Goal: Information Seeking & Learning: Check status

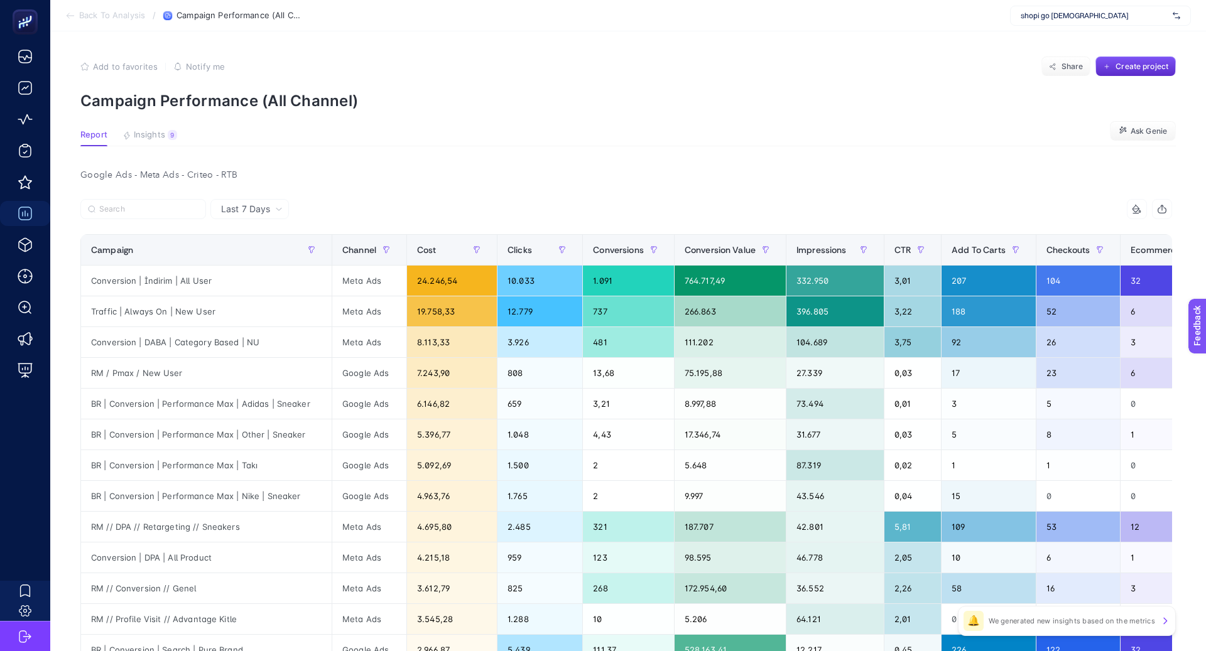
click at [1073, 21] on div "shopi go [DEMOGRAPHIC_DATA]" at bounding box center [1100, 16] width 181 height 20
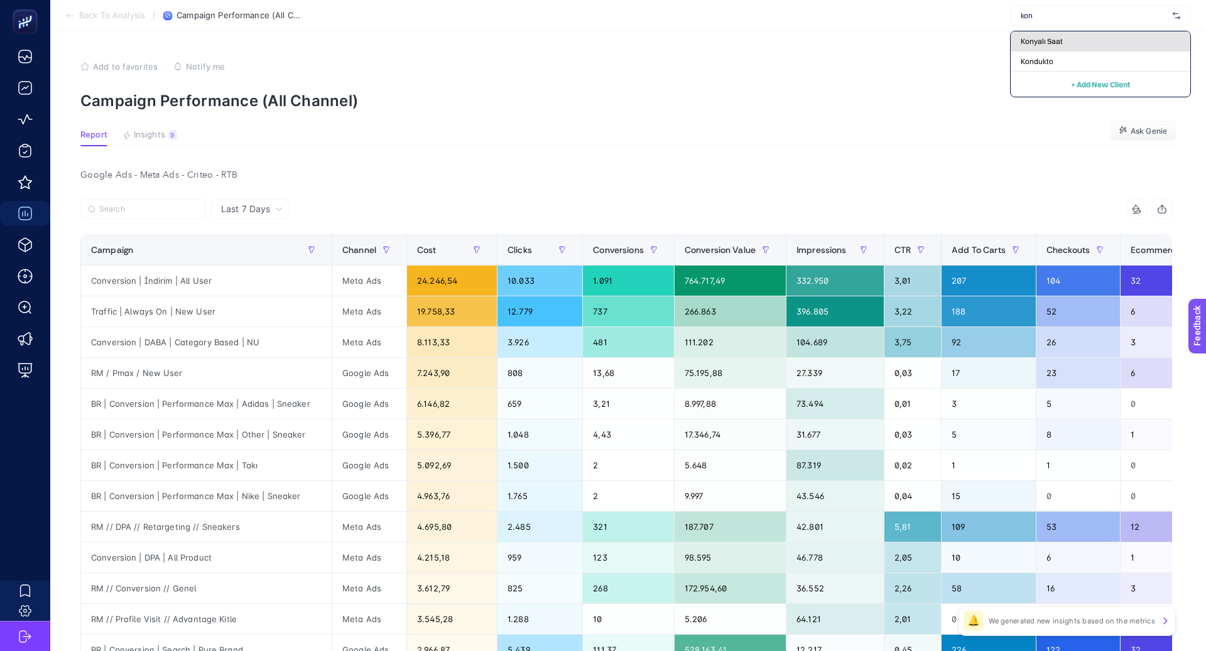
type input "kon"
click at [1089, 36] on div "Konyalı Saat" at bounding box center [1101, 41] width 180 height 20
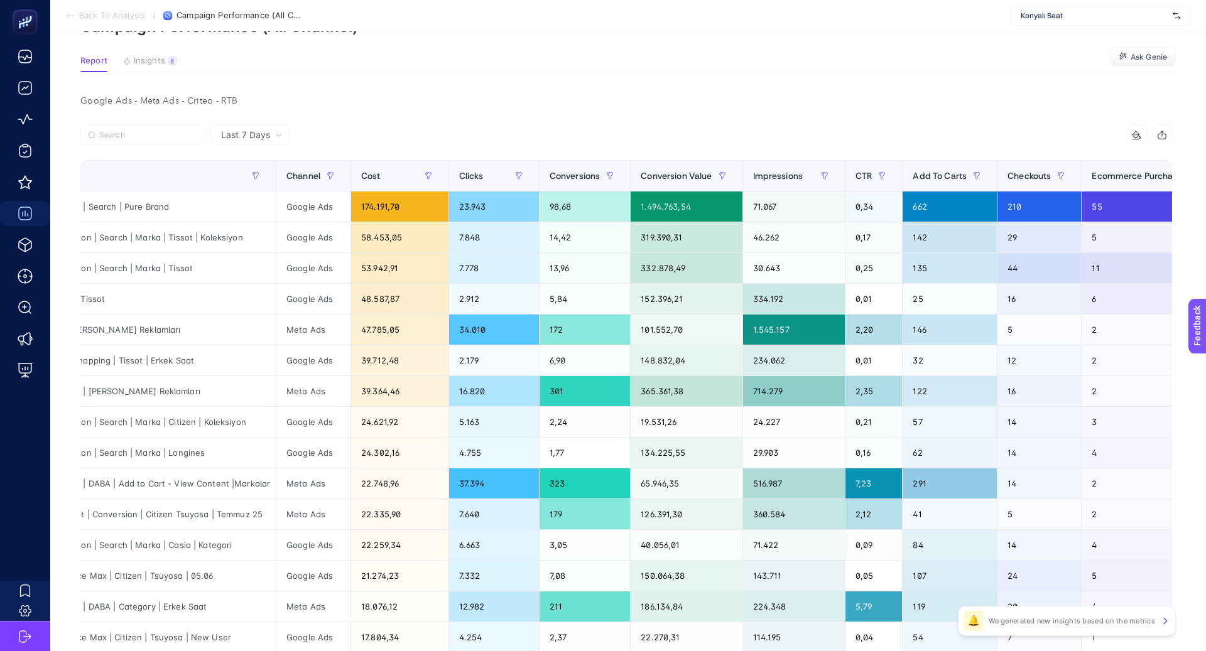
scroll to position [0, 641]
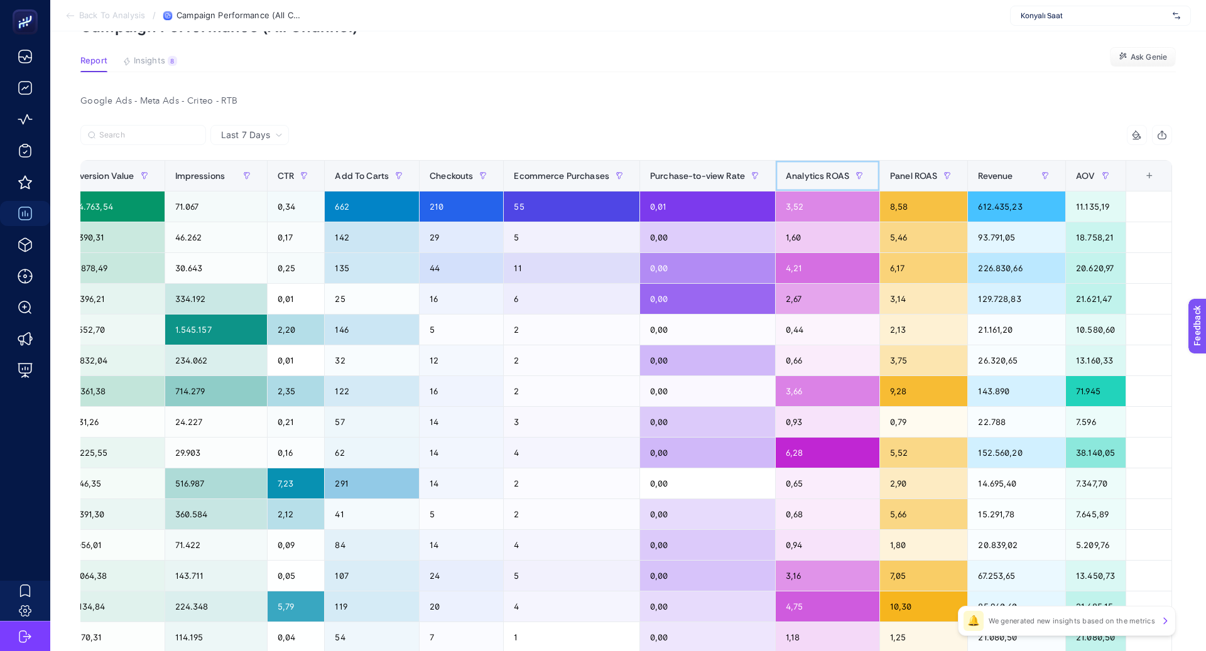
click at [814, 172] on span "Analytics ROAS" at bounding box center [817, 176] width 63 height 10
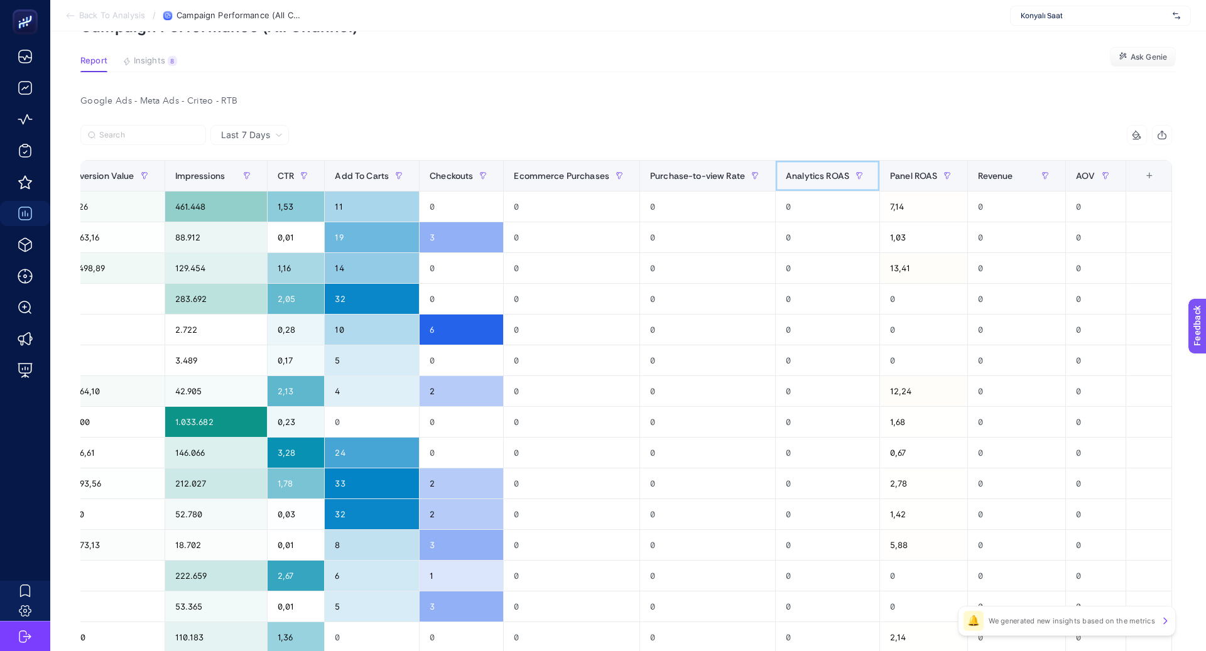
click at [814, 173] on span "Analytics ROAS" at bounding box center [817, 176] width 63 height 10
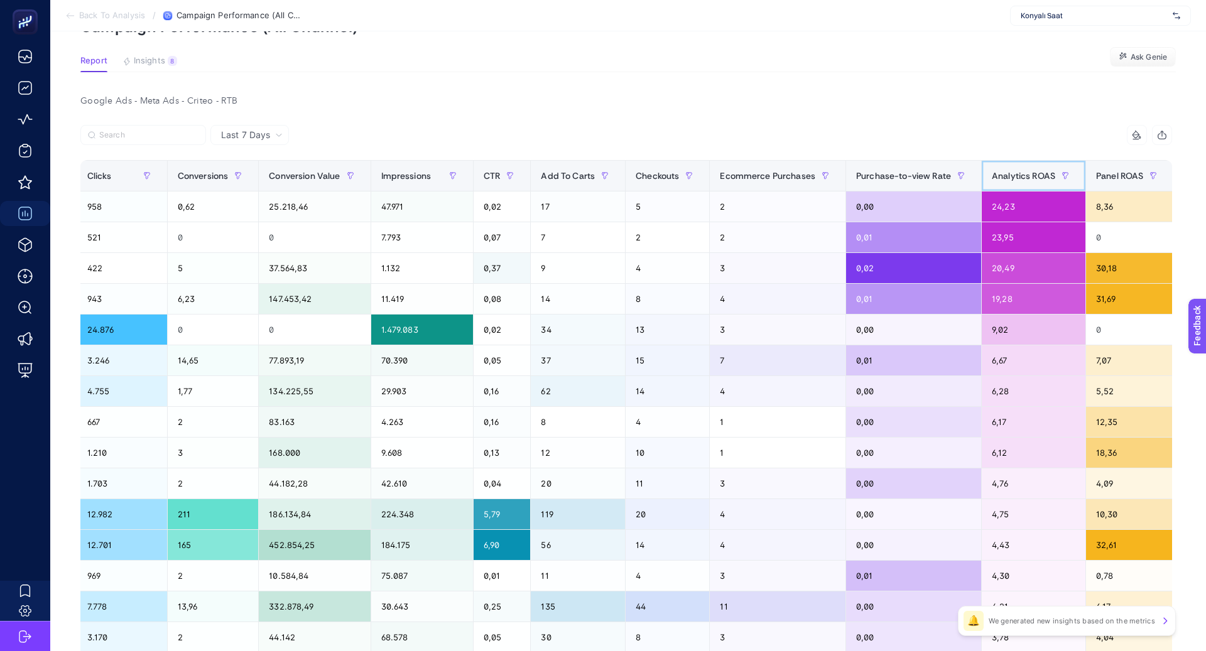
scroll to position [0, 619]
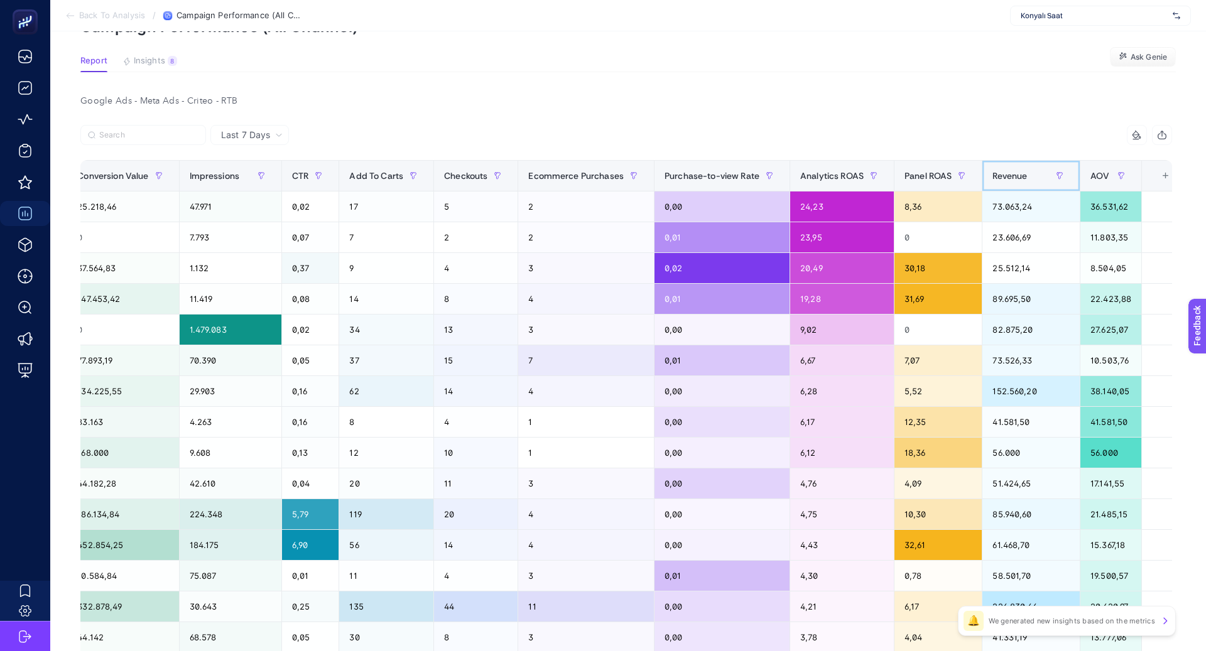
click at [1000, 167] on div "Revenue" at bounding box center [1030, 176] width 77 height 20
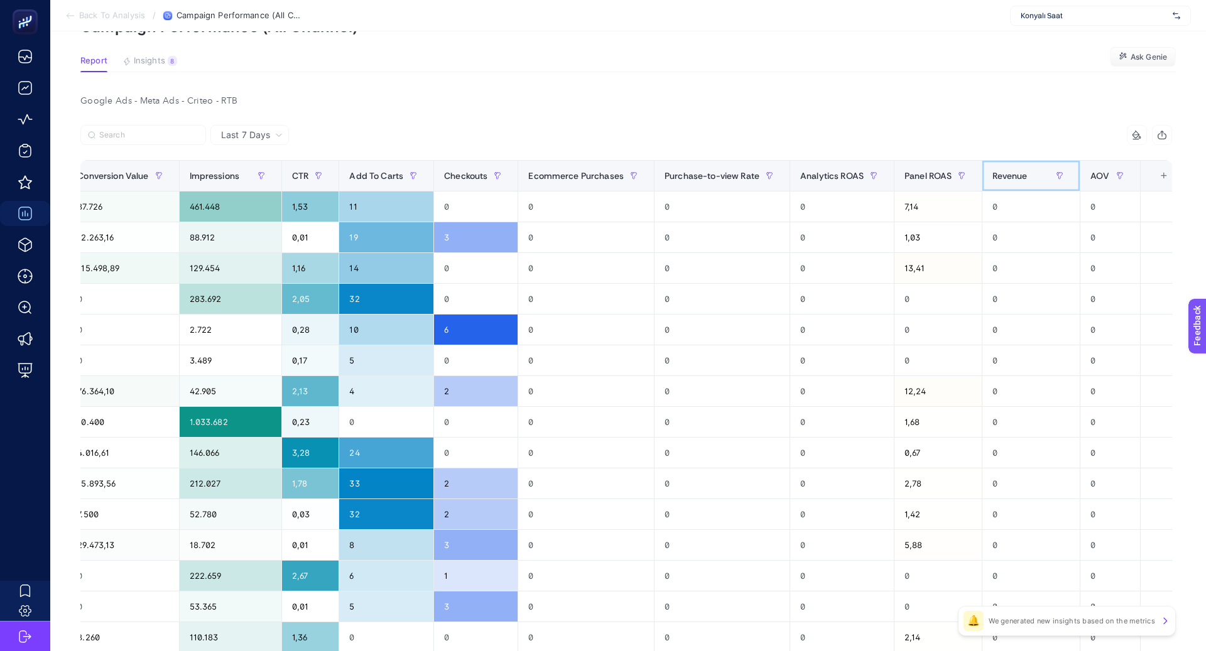
click at [1000, 171] on span "Revenue" at bounding box center [1009, 176] width 35 height 10
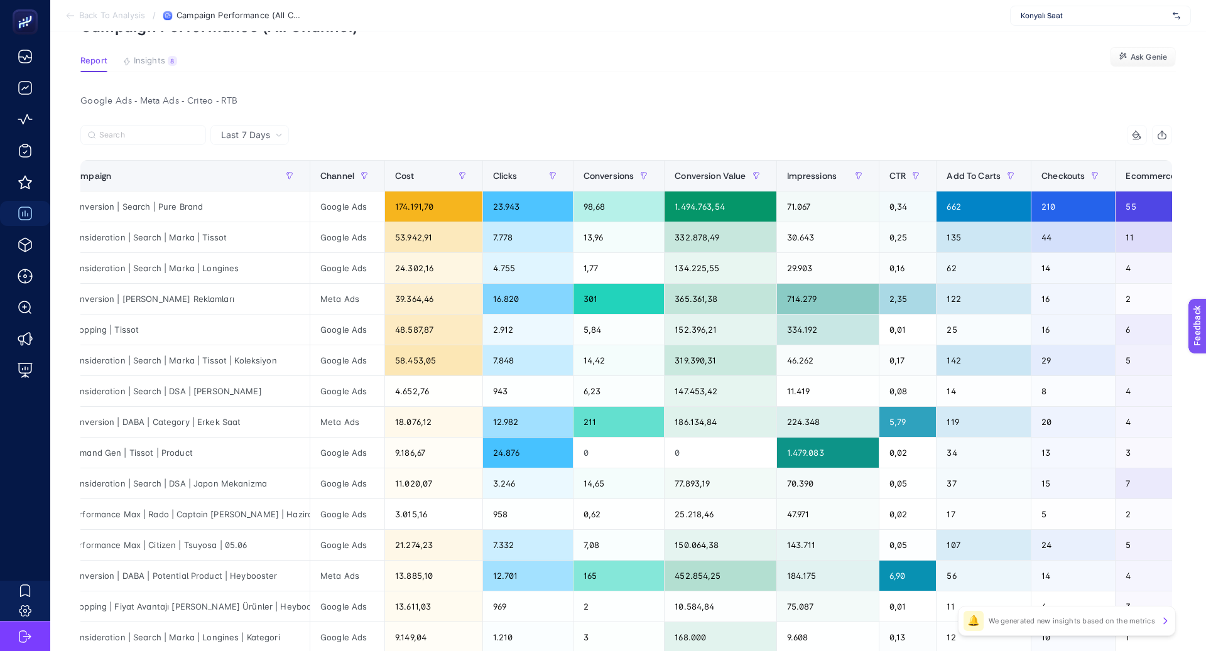
scroll to position [0, 0]
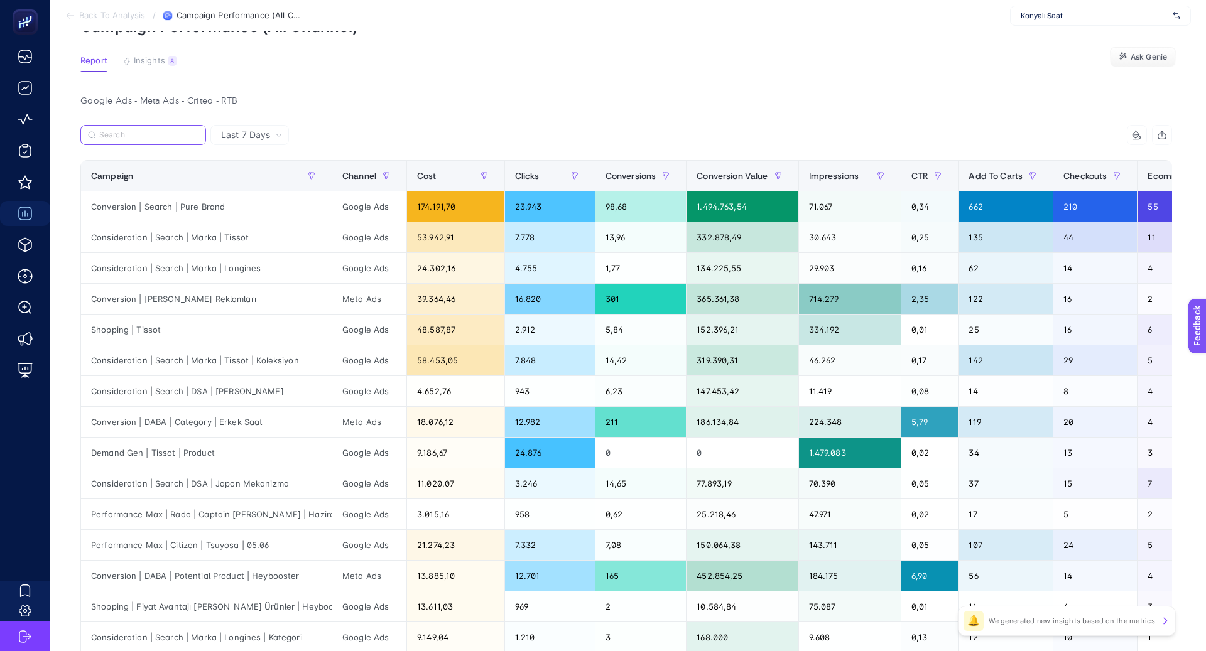
click at [183, 133] on input "Search" at bounding box center [148, 135] width 99 height 9
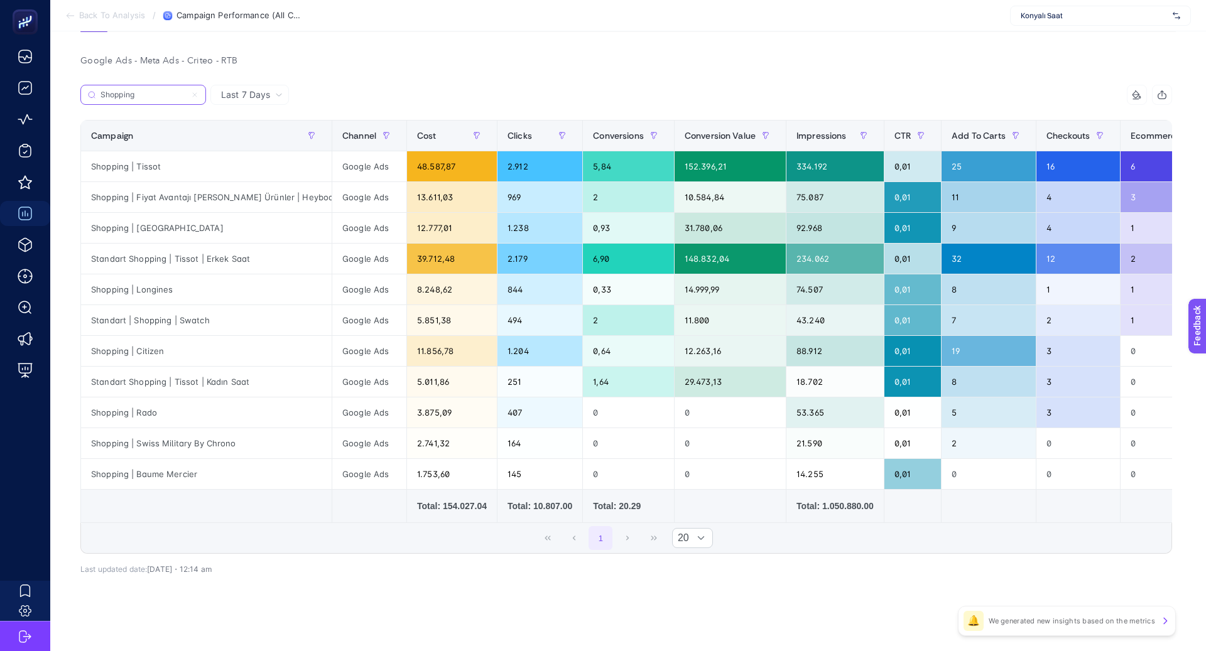
click at [157, 99] on input "Shopping" at bounding box center [143, 94] width 85 height 9
click at [157, 98] on input "Shopping" at bounding box center [143, 94] width 85 height 9
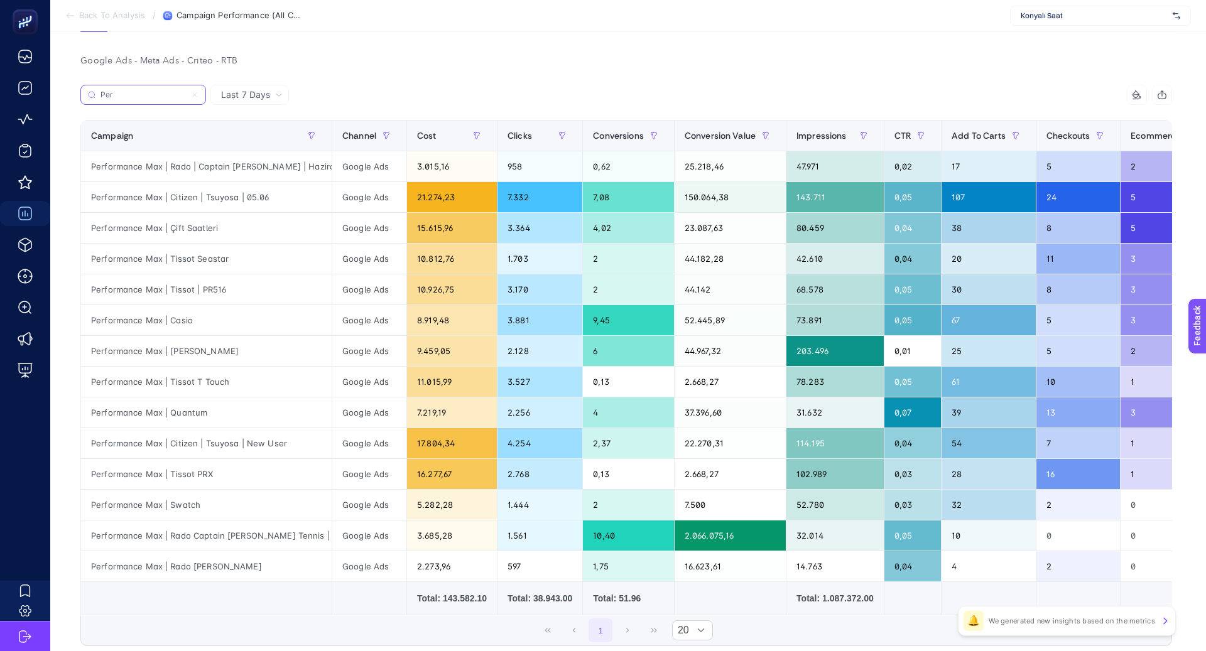
type input "Per"
click at [238, 89] on span "Last 7 Days" at bounding box center [245, 95] width 49 height 13
click at [258, 138] on li "Last 30 Days" at bounding box center [249, 144] width 71 height 23
click at [0, 0] on input "Search" at bounding box center [0, 0] width 0 height 0
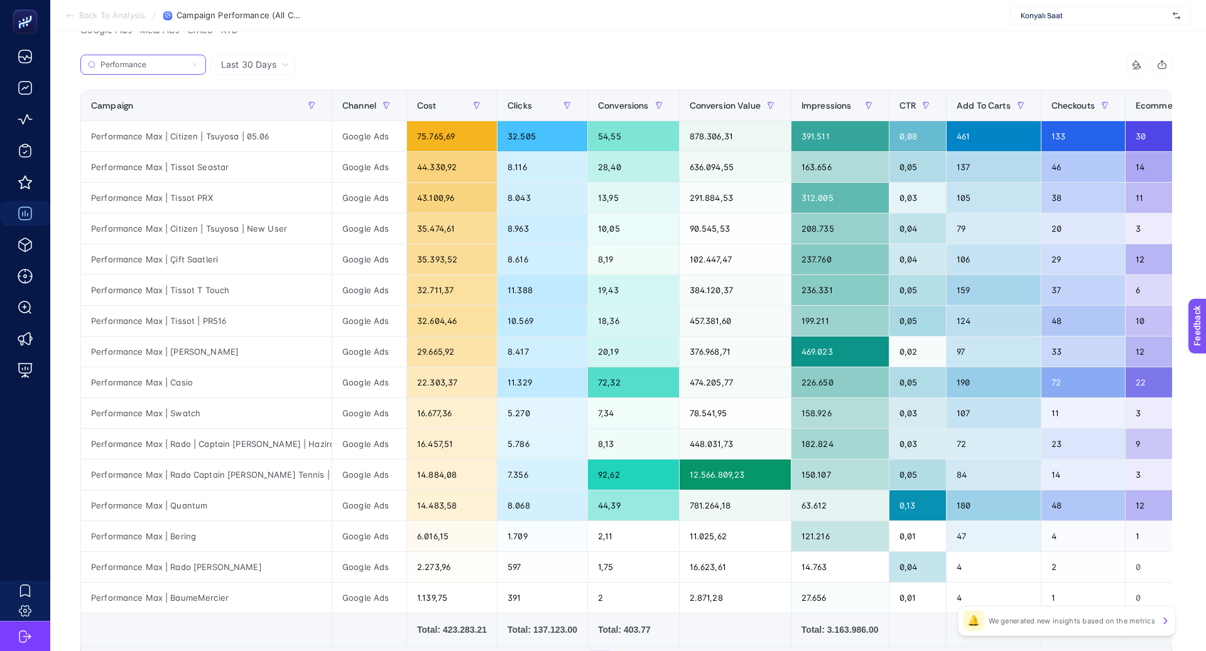
type input "Performance"
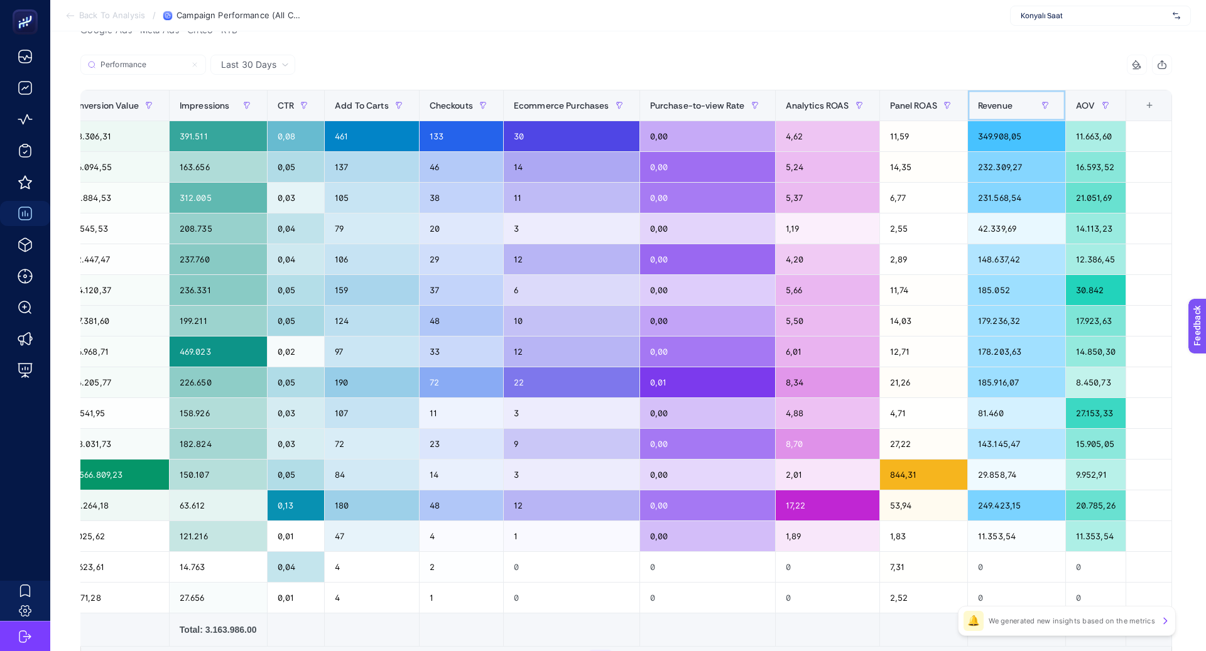
click at [998, 109] on span "Revenue" at bounding box center [995, 106] width 35 height 10
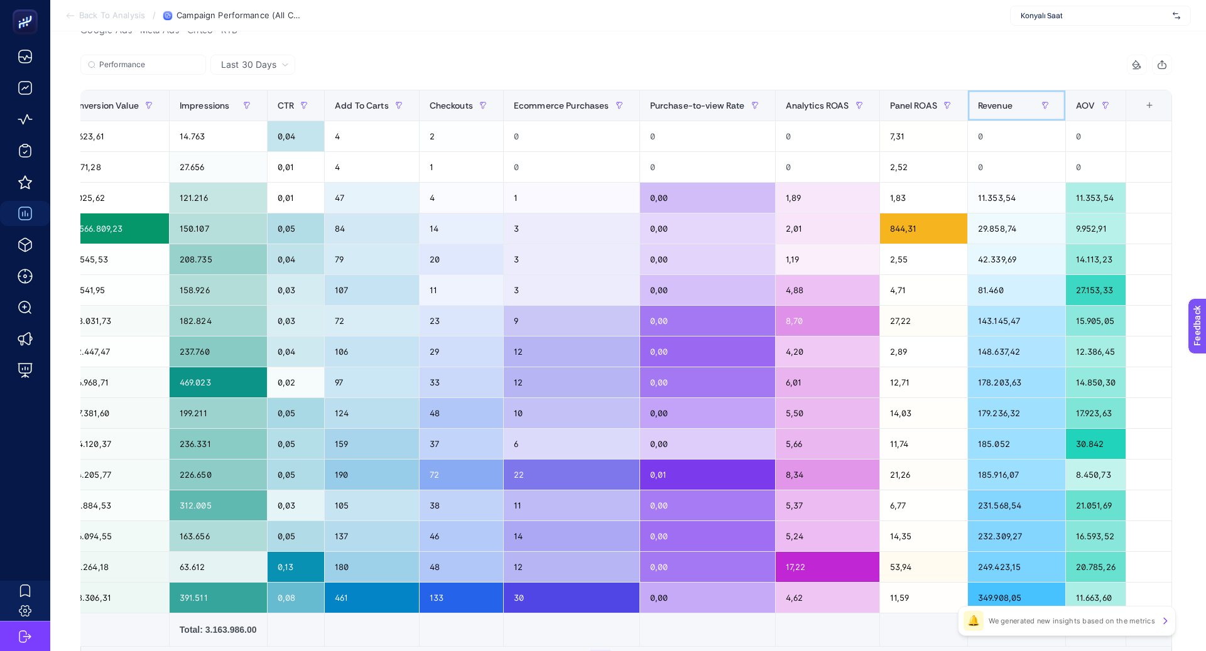
click at [998, 109] on span "Revenue" at bounding box center [995, 106] width 35 height 10
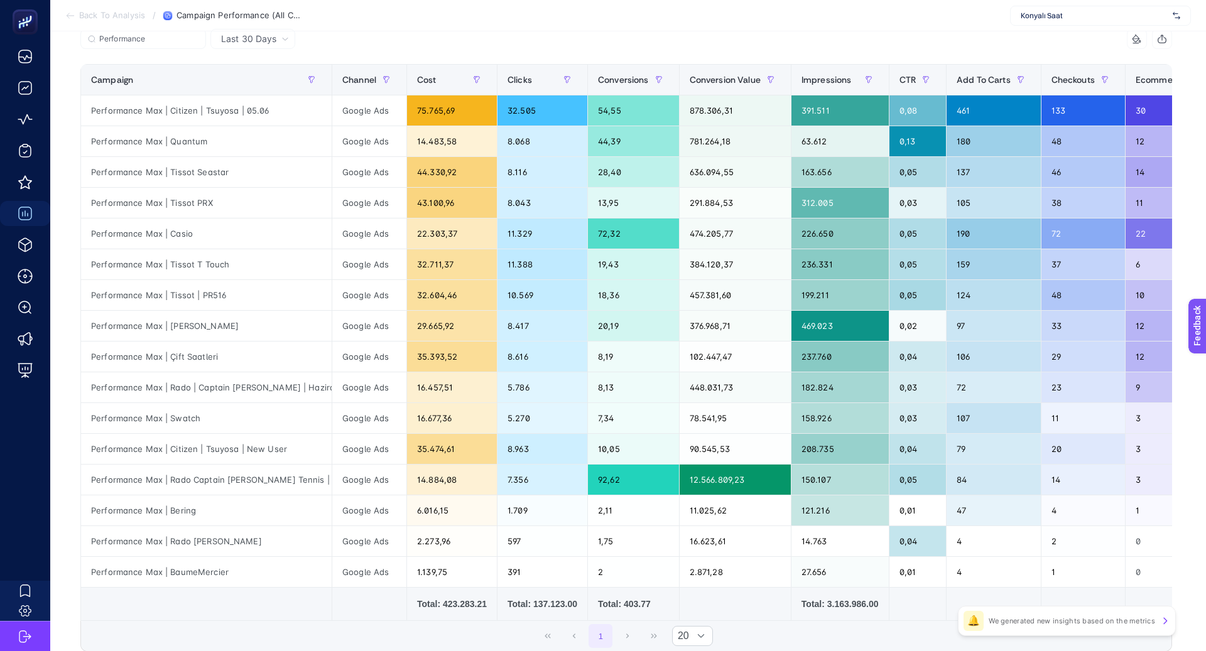
scroll to position [178, 0]
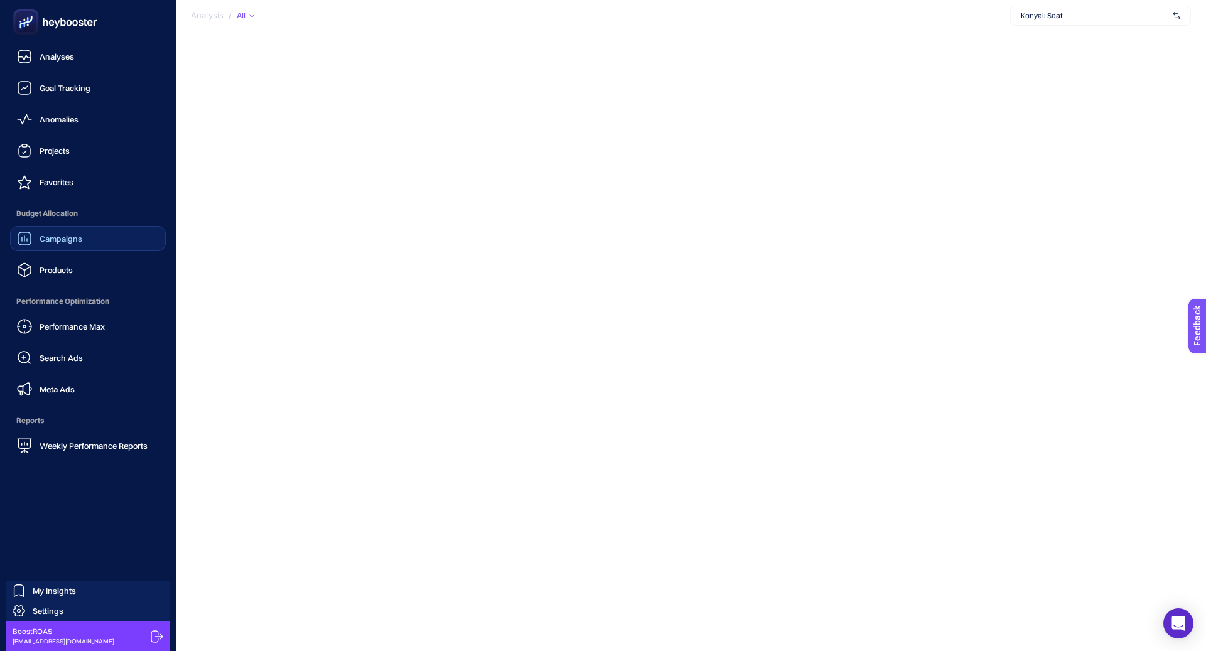
click at [79, 246] on link "Campaigns" at bounding box center [88, 238] width 156 height 25
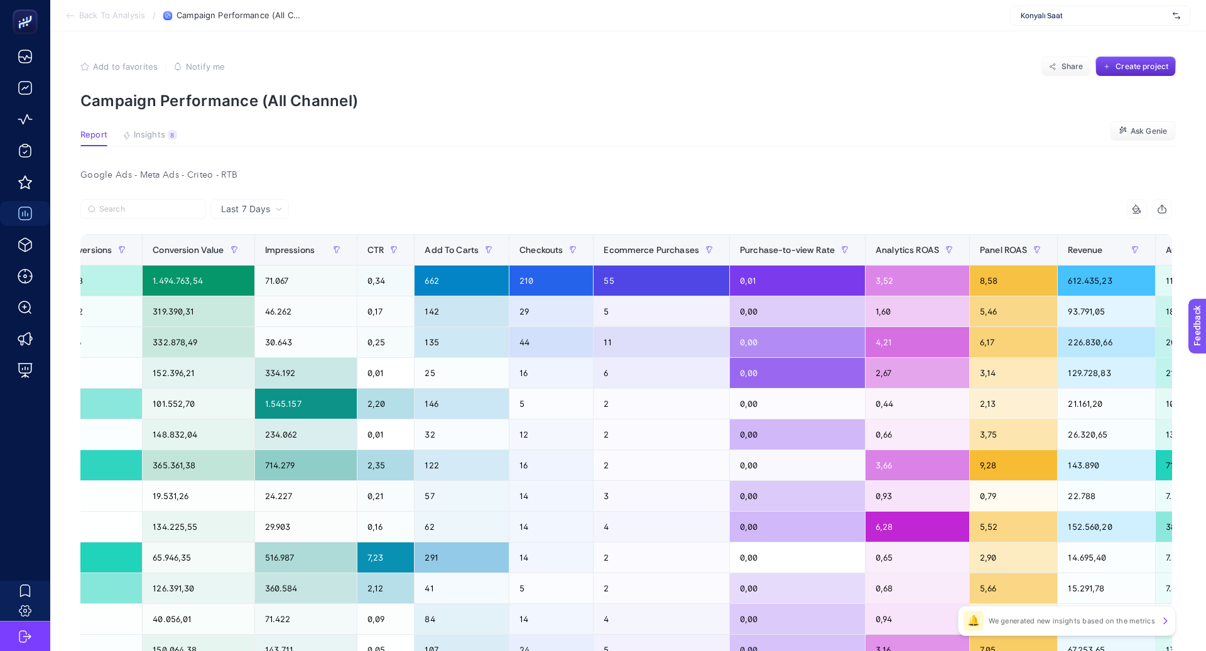
scroll to position [0, 641]
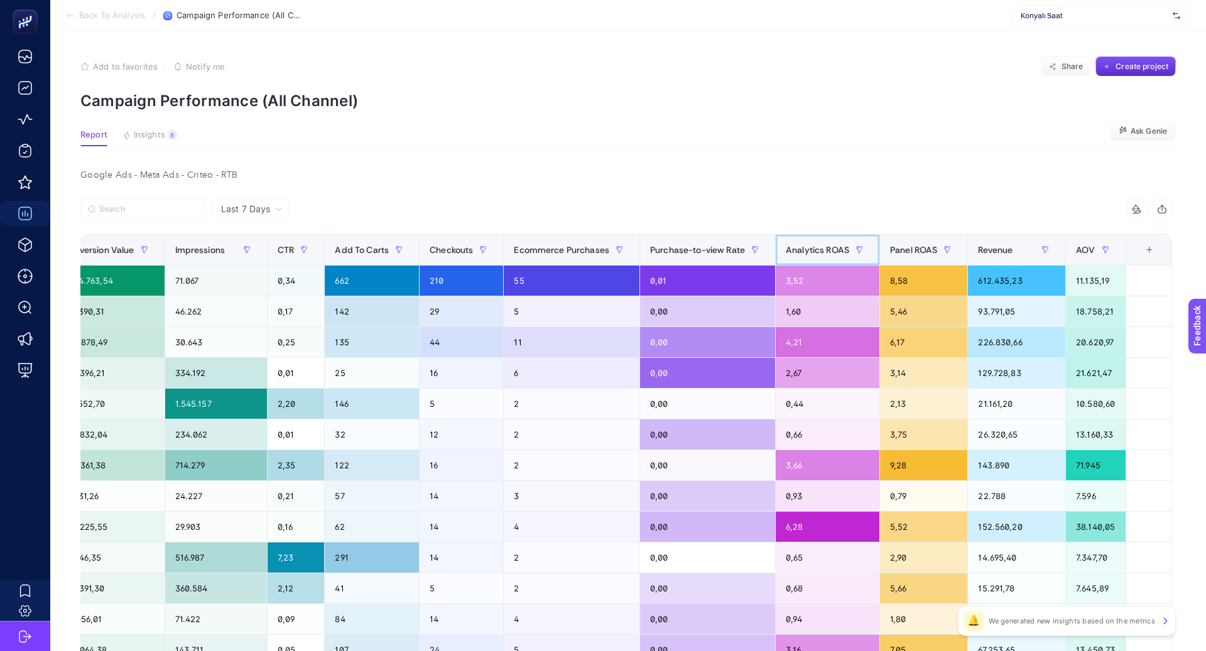
click at [827, 245] on span "Analytics ROAS" at bounding box center [817, 250] width 63 height 10
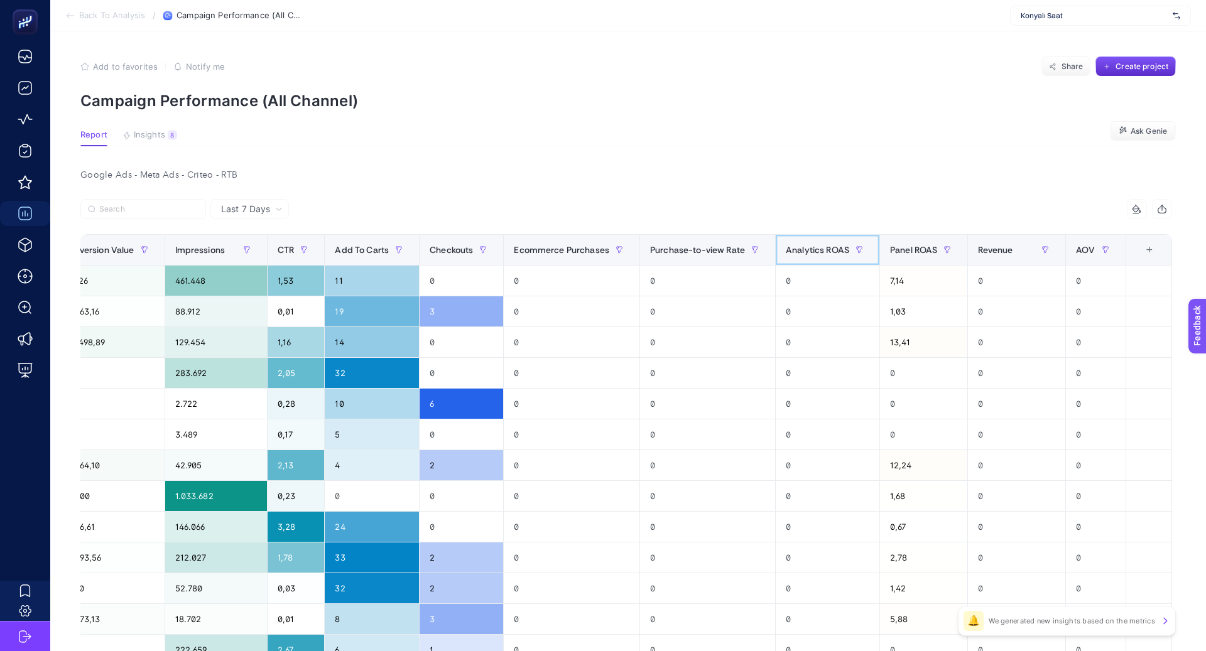
click at [827, 246] on span "Analytics ROAS" at bounding box center [817, 250] width 63 height 10
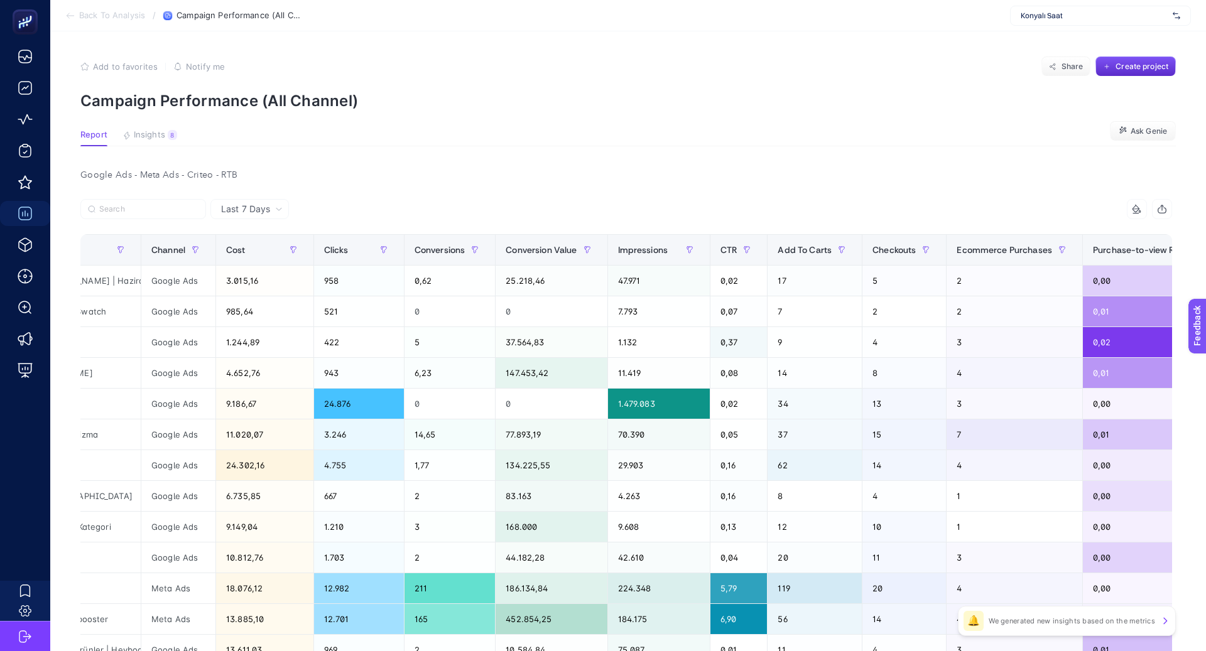
scroll to position [0, 0]
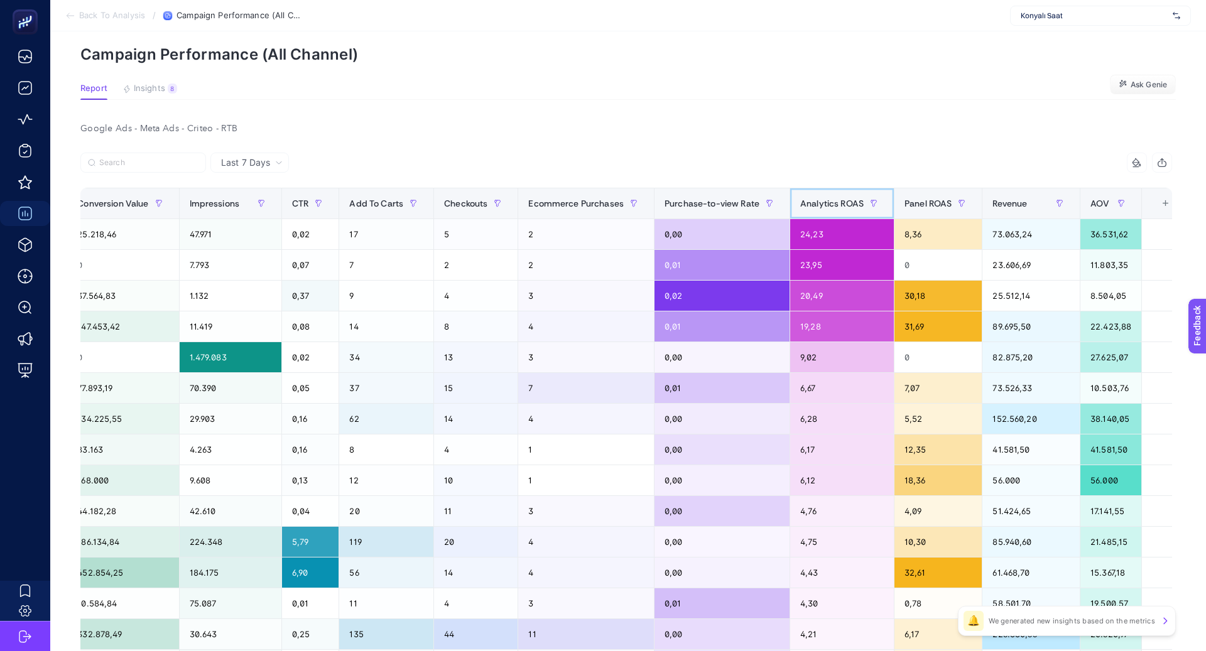
click at [828, 202] on span "Analytics ROAS" at bounding box center [831, 203] width 63 height 10
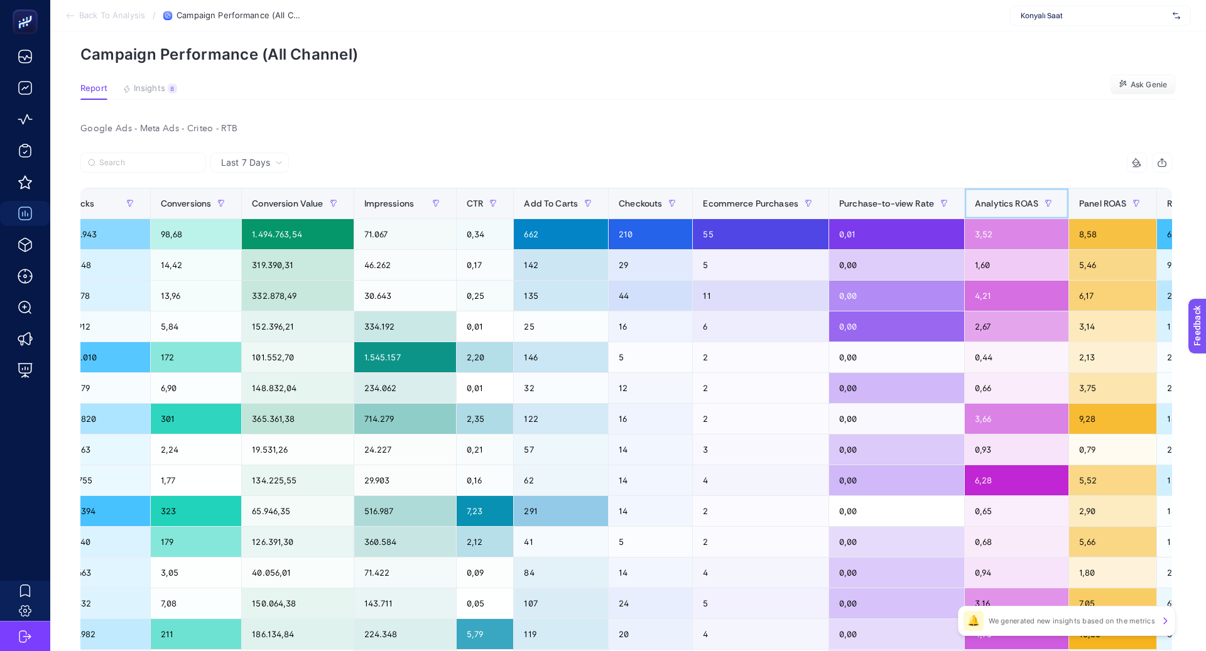
click at [1002, 193] on div "Analytics ROAS" at bounding box center [1017, 203] width 84 height 20
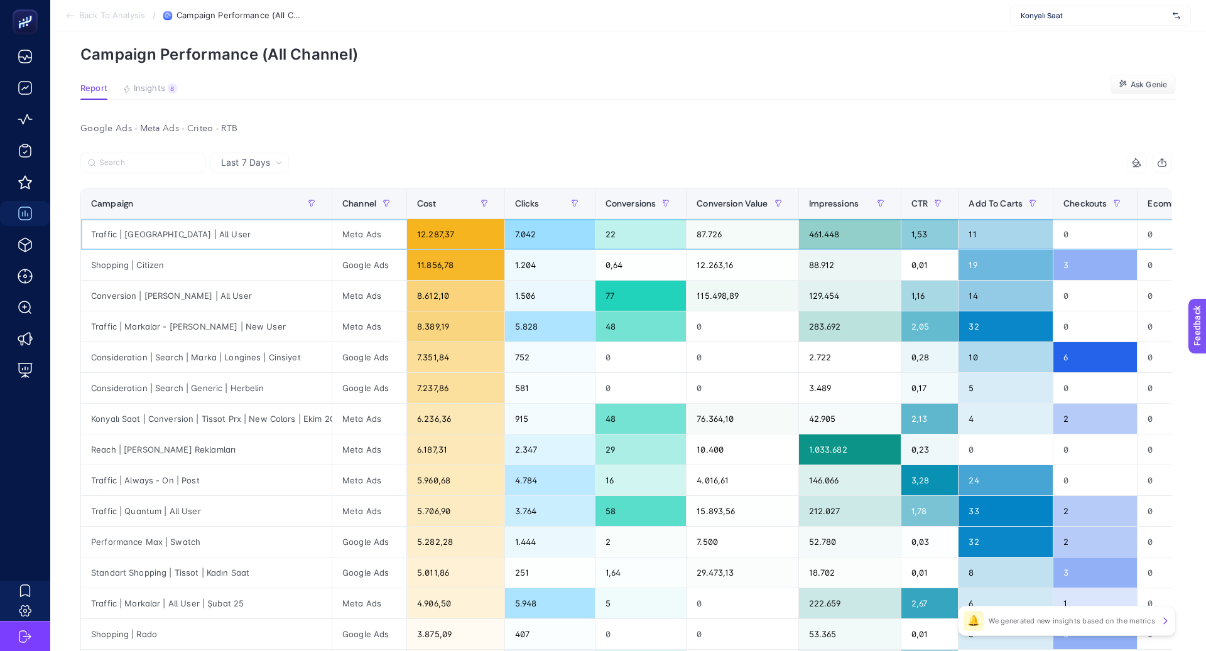
click at [164, 233] on div "Traffic | [GEOGRAPHIC_DATA] | All User" at bounding box center [206, 234] width 251 height 30
click at [389, 202] on button "button" at bounding box center [386, 203] width 20 height 20
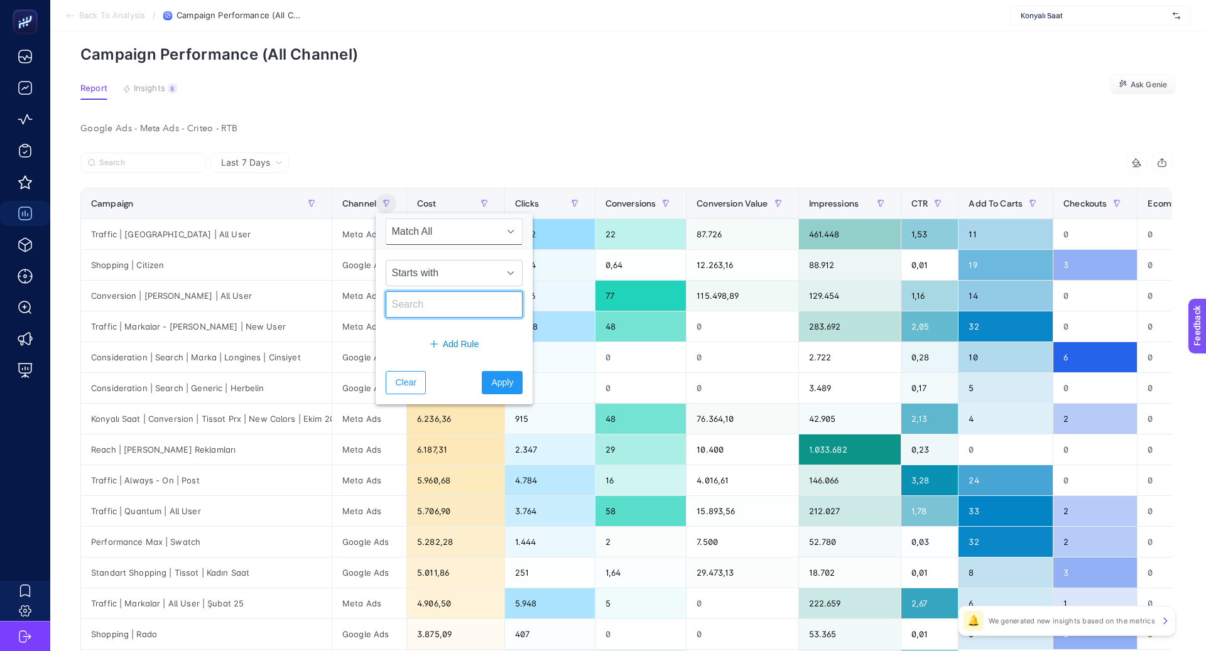
click at [428, 300] on input "text" at bounding box center [454, 304] width 137 height 26
type input "Google"
click at [494, 376] on span "Apply" at bounding box center [502, 382] width 22 height 13
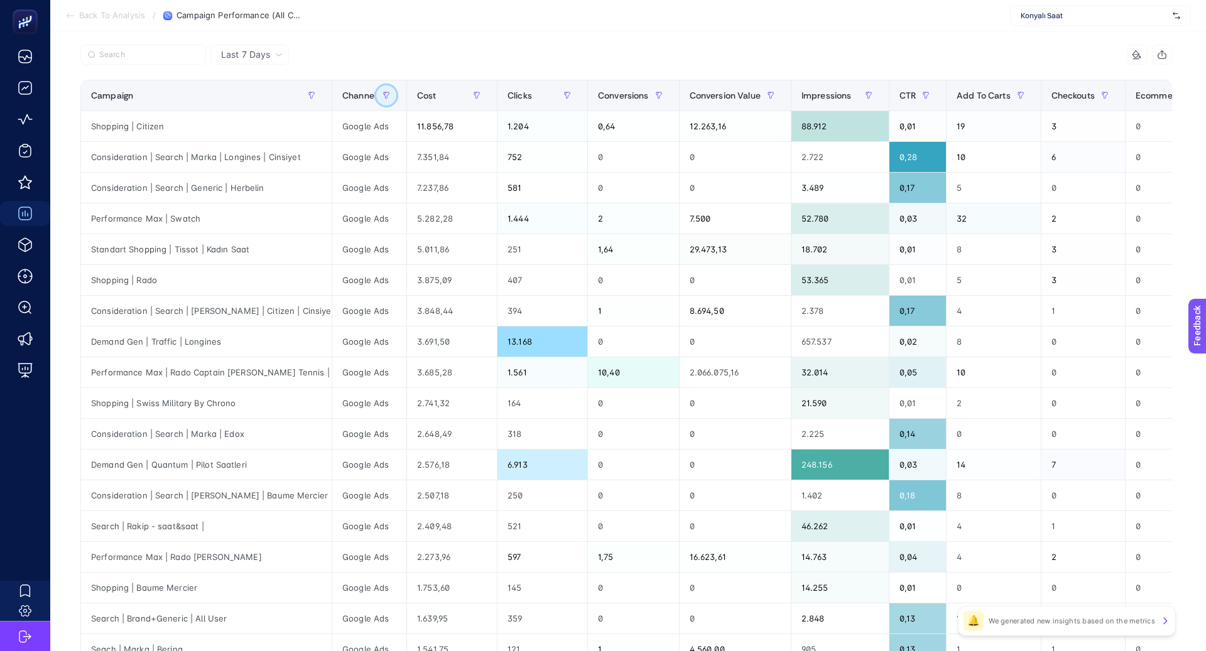
scroll to position [166, 0]
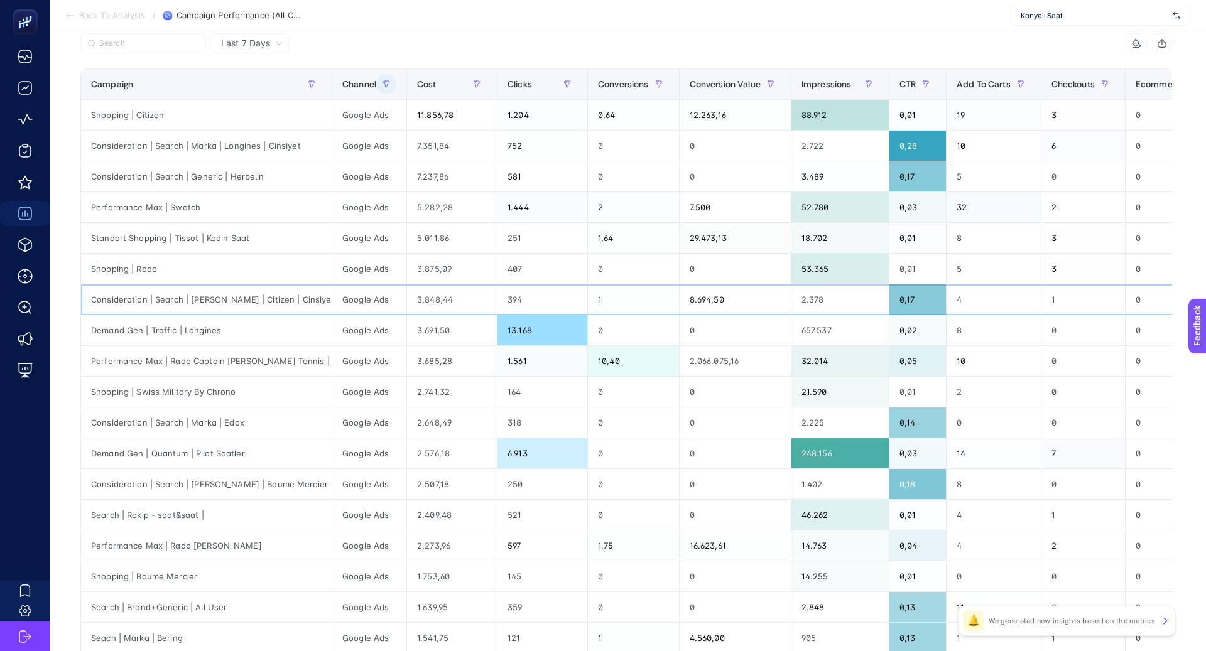
click at [418, 307] on div "3.848,44" at bounding box center [452, 300] width 90 height 30
click at [430, 298] on div "3.848,44" at bounding box center [452, 300] width 90 height 30
click at [430, 297] on div "3.848,44" at bounding box center [452, 300] width 90 height 30
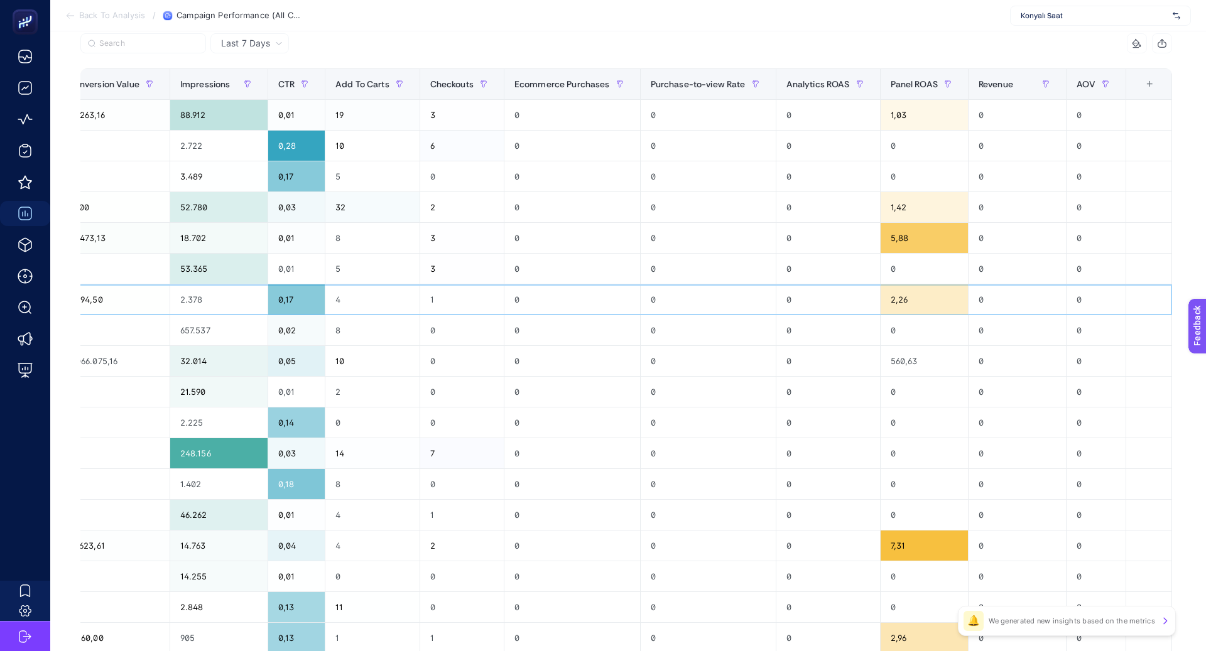
scroll to position [0, 0]
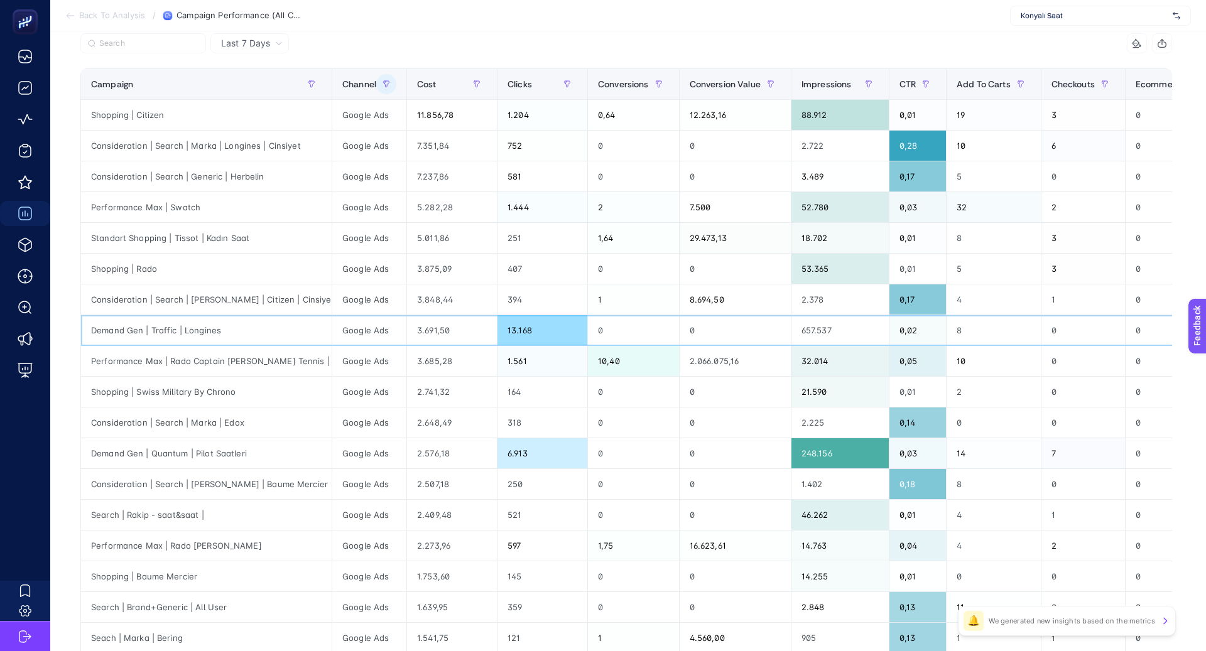
click at [415, 334] on div "3.691,50" at bounding box center [452, 330] width 90 height 30
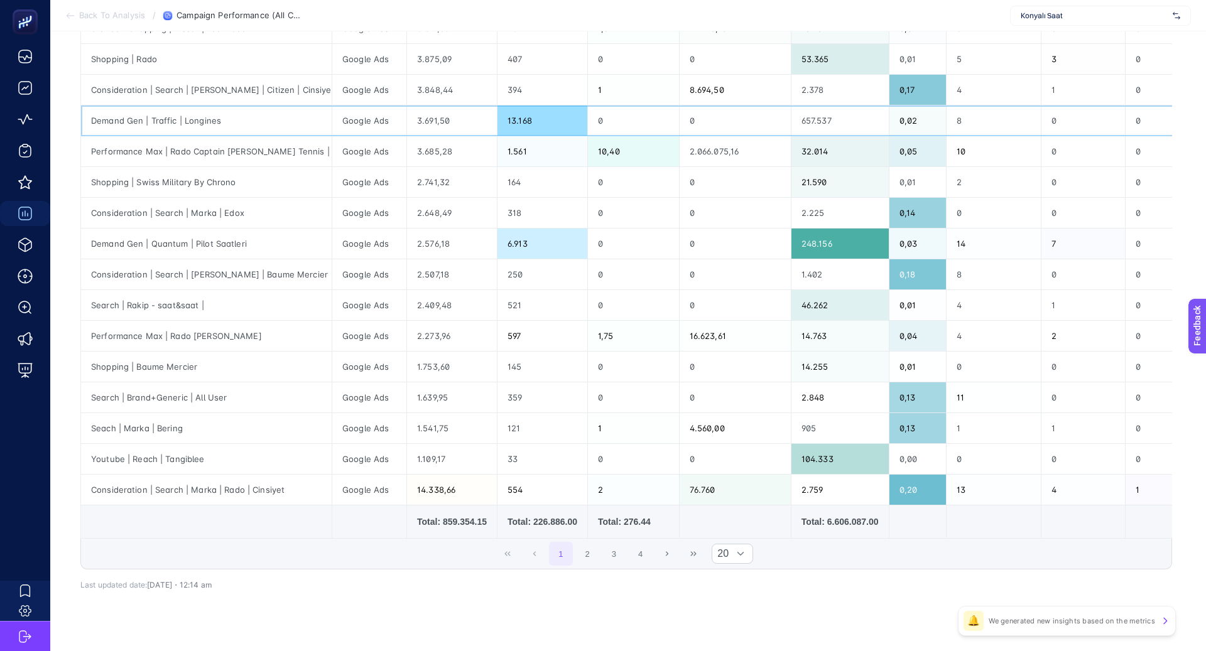
scroll to position [389, 0]
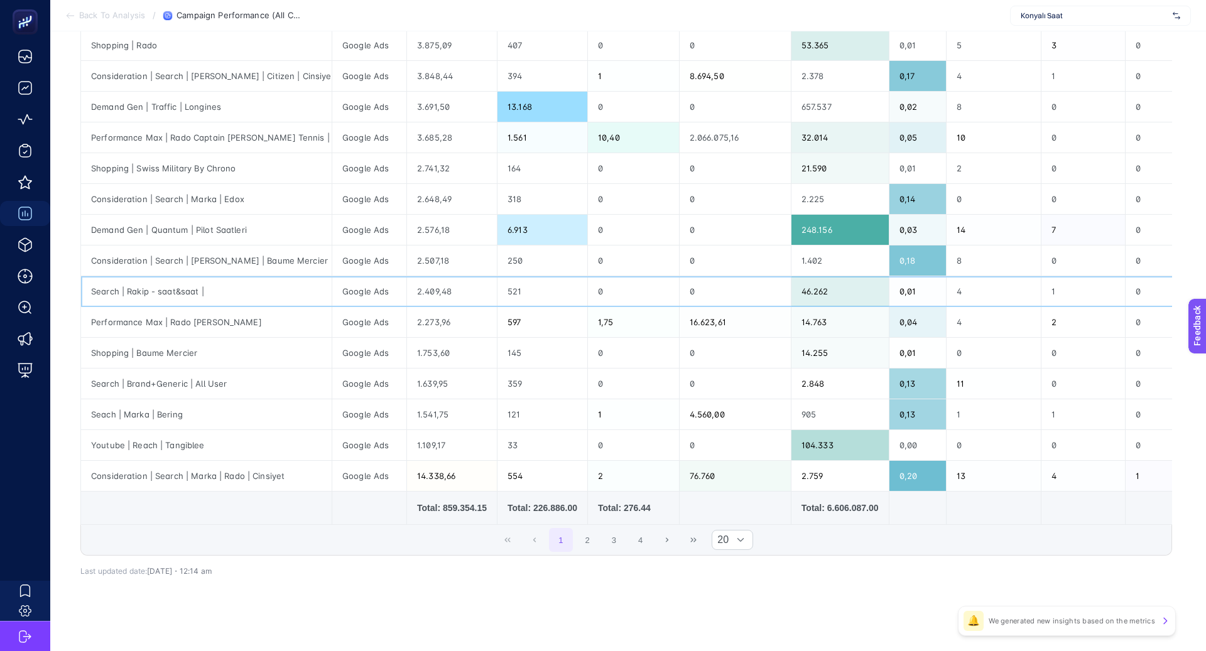
click at [430, 286] on div "2.409,48" at bounding box center [452, 291] width 90 height 30
click at [430, 287] on div "2.409,48" at bounding box center [452, 291] width 90 height 30
click at [580, 533] on button "2" at bounding box center [587, 540] width 24 height 24
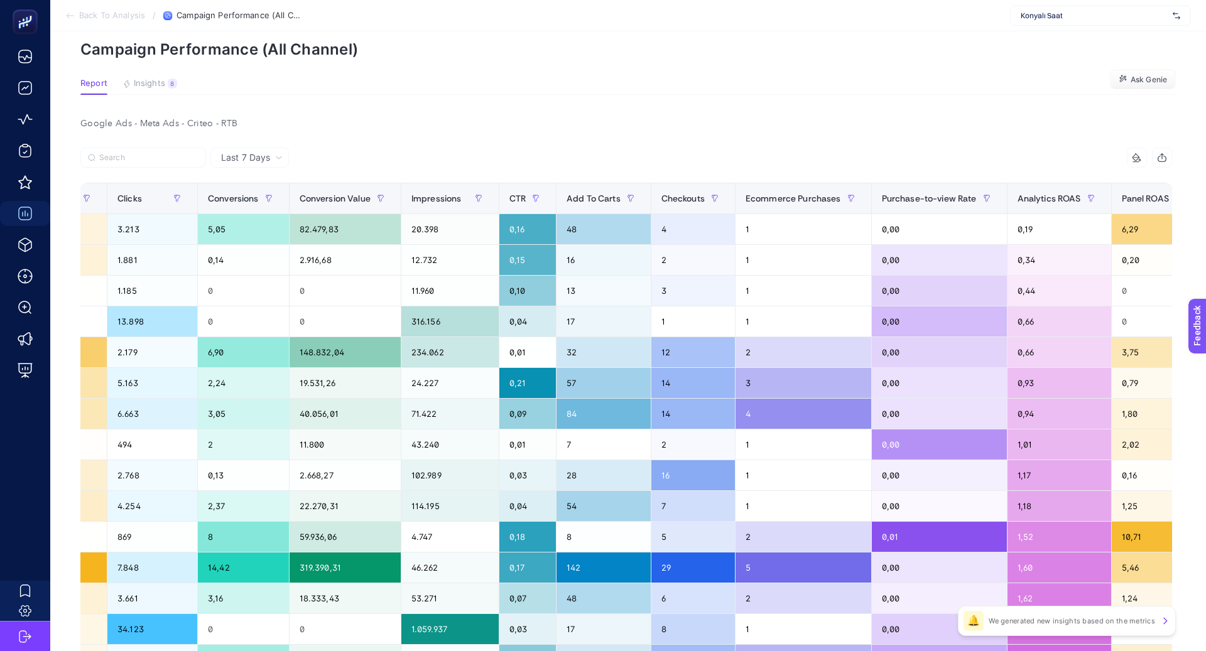
scroll to position [0, 0]
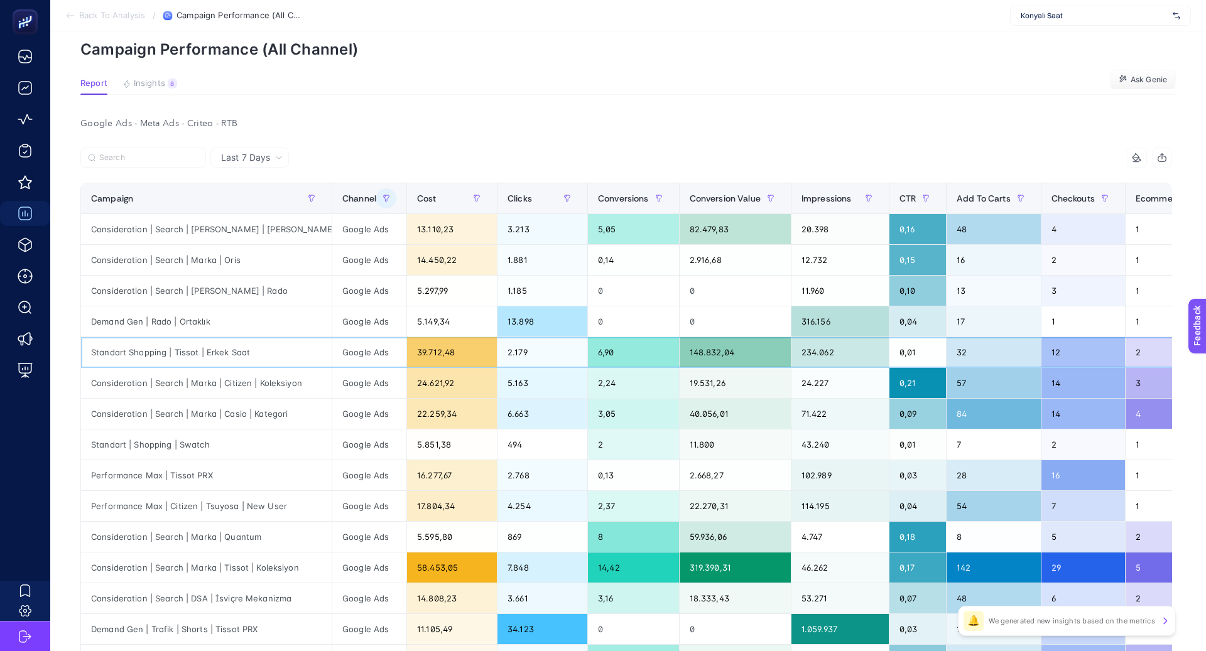
click at [217, 357] on div "Standart Shopping | Tissot | Erkek Saat" at bounding box center [206, 352] width 251 height 30
click at [233, 383] on div "Consideration | Search | Marka | Citizen | Koleksiyon" at bounding box center [206, 383] width 251 height 30
click at [233, 408] on div "Consideration | Search | Marka | Casio | Kategori" at bounding box center [206, 414] width 251 height 30
click at [263, 410] on div "Consideration | Search | Marka | Casio | Kategori" at bounding box center [206, 414] width 251 height 30
click at [262, 410] on div "Consideration | Search | Marka | Casio | Kategori" at bounding box center [206, 414] width 251 height 30
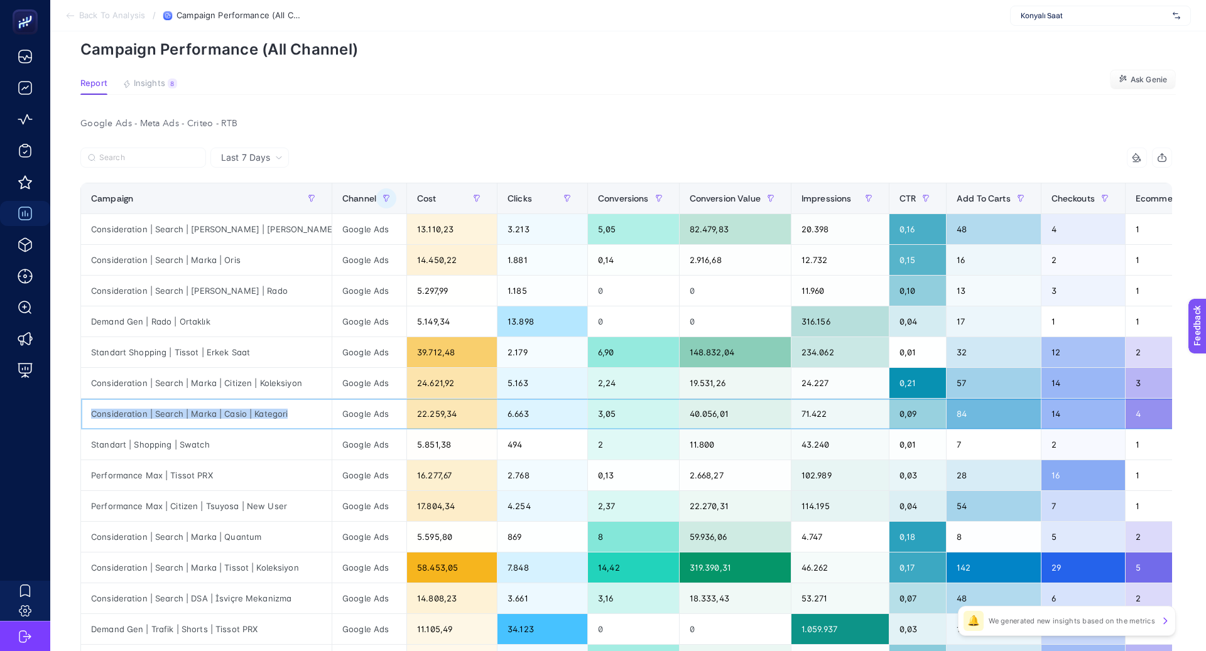
click at [262, 410] on div "Consideration | Search | Marka | Casio | Kategori" at bounding box center [206, 414] width 251 height 30
click at [149, 153] on input "Search" at bounding box center [148, 157] width 99 height 9
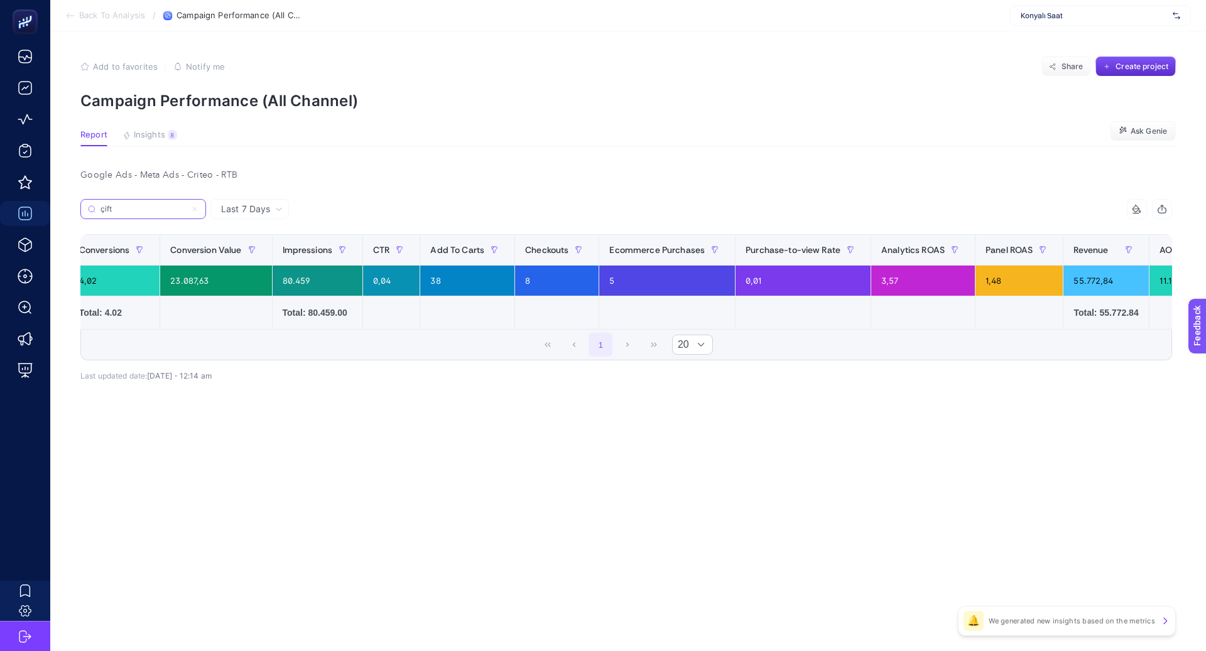
scroll to position [0, 487]
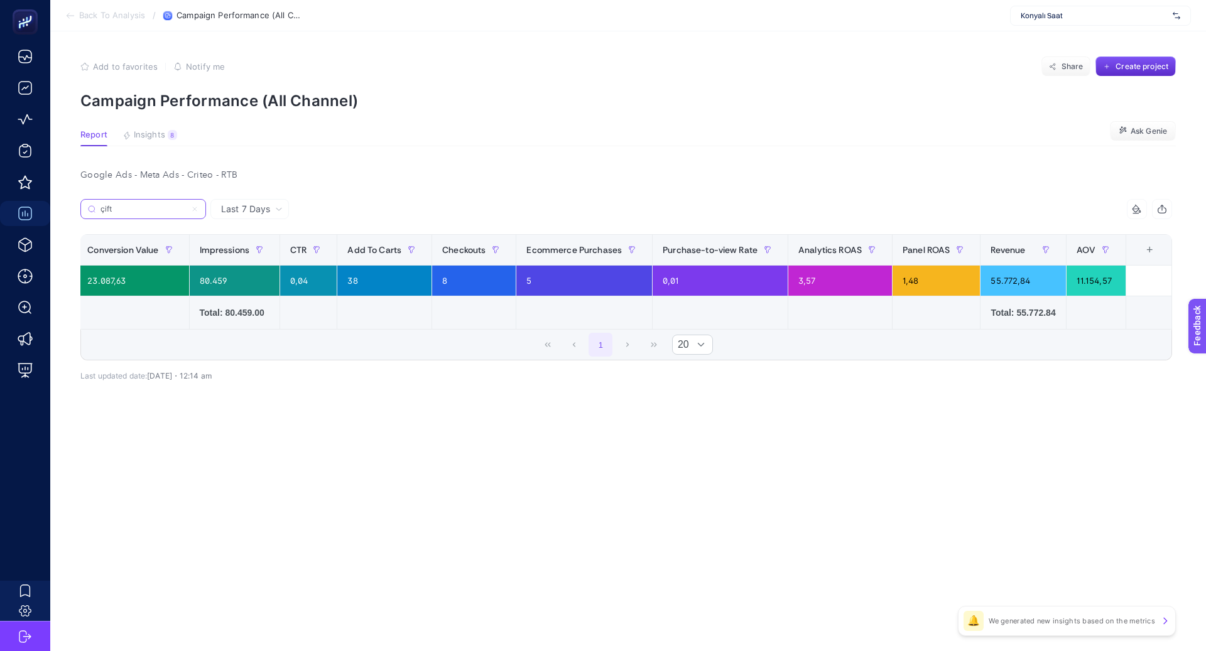
type input "çift"
click at [193, 209] on icon at bounding box center [195, 209] width 8 height 8
click at [186, 209] on input "çift" at bounding box center [143, 209] width 85 height 9
click at [275, 207] on icon at bounding box center [279, 209] width 8 height 8
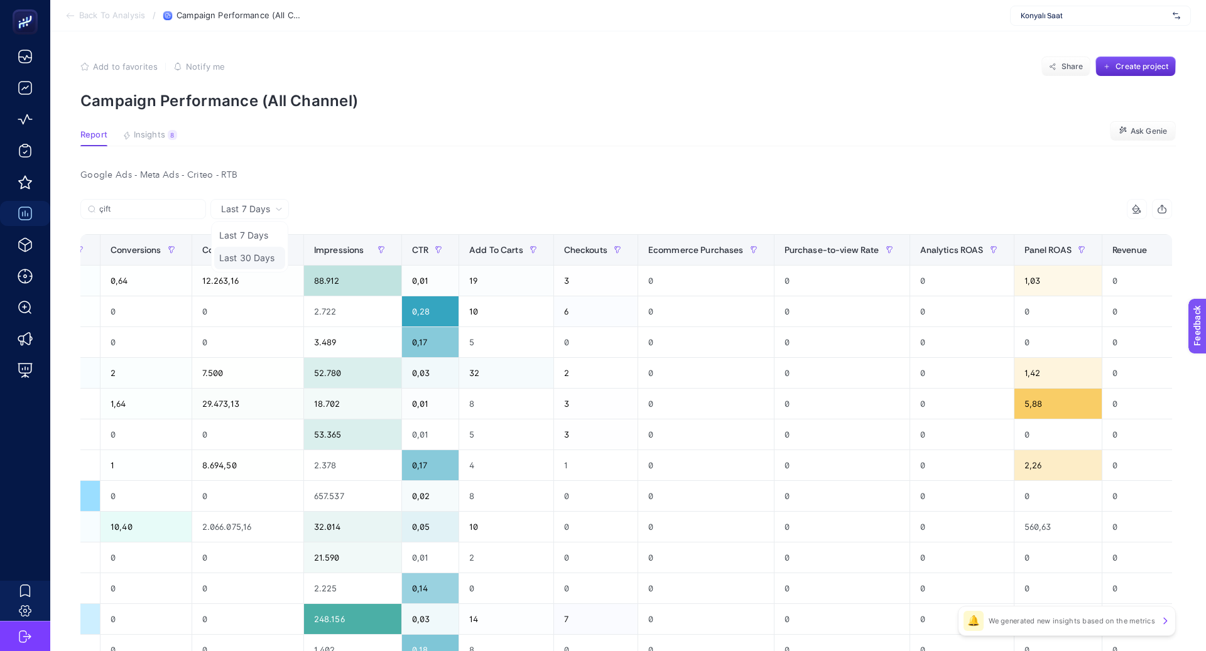
click at [266, 259] on li "Last 30 Days" at bounding box center [249, 258] width 71 height 23
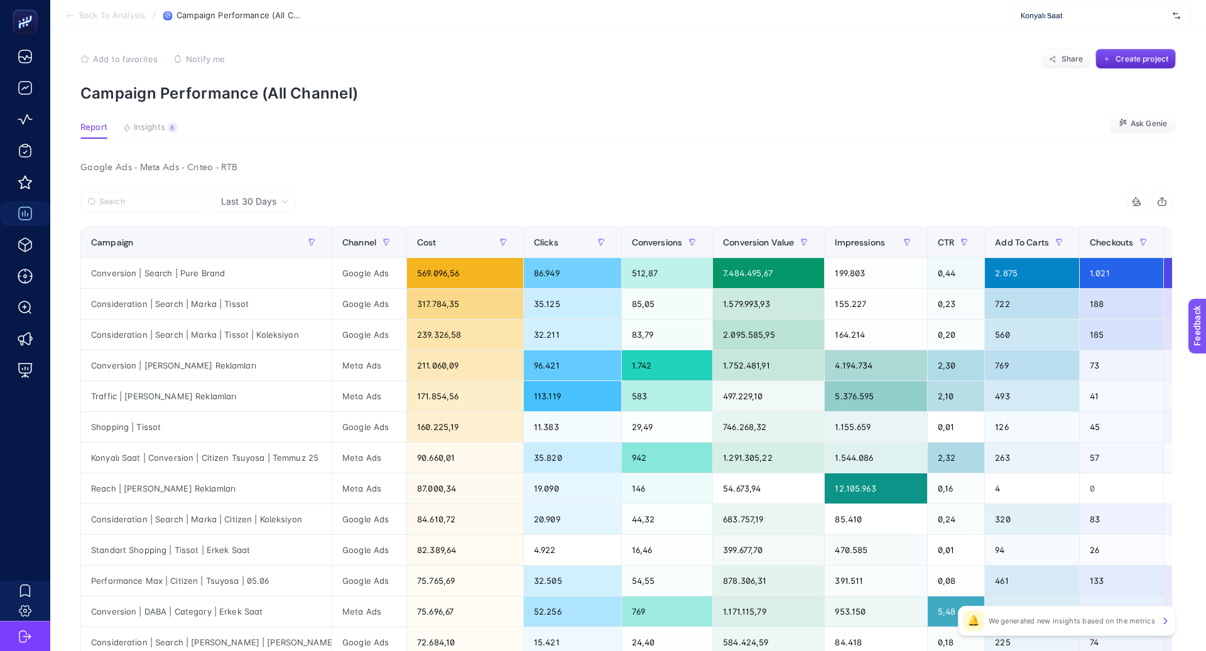
scroll to position [8, 0]
click at [193, 200] on input "Search" at bounding box center [148, 201] width 99 height 9
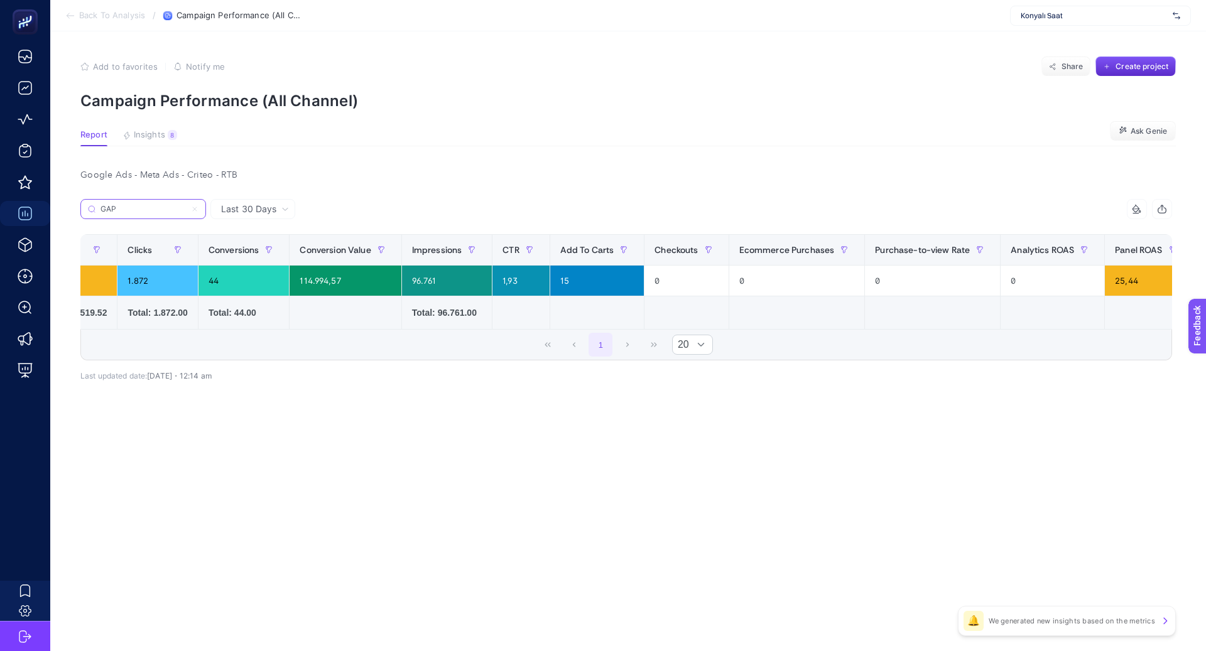
scroll to position [0, 0]
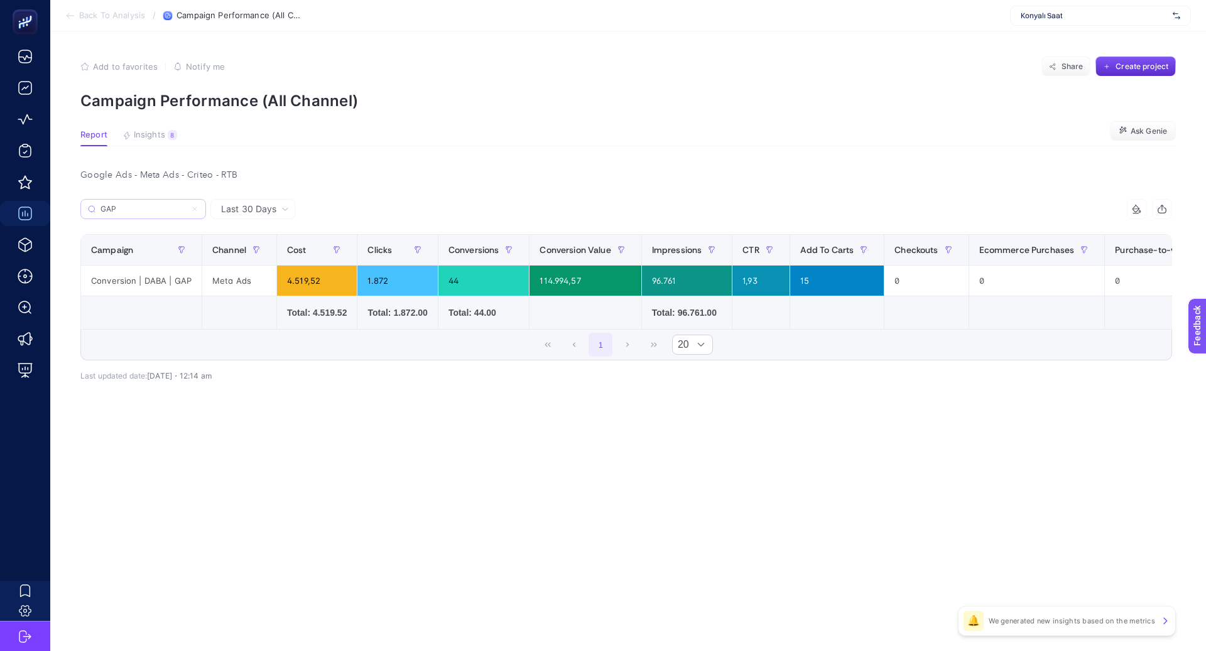
click at [162, 215] on label "GAP" at bounding box center [143, 209] width 126 height 20
click at [0, 0] on input "çift" at bounding box center [0, 0] width 0 height 0
click at [162, 215] on label "GAP" at bounding box center [143, 209] width 126 height 20
click at [0, 0] on input "çift" at bounding box center [0, 0] width 0 height 0
click at [162, 215] on label "GAP" at bounding box center [143, 209] width 126 height 20
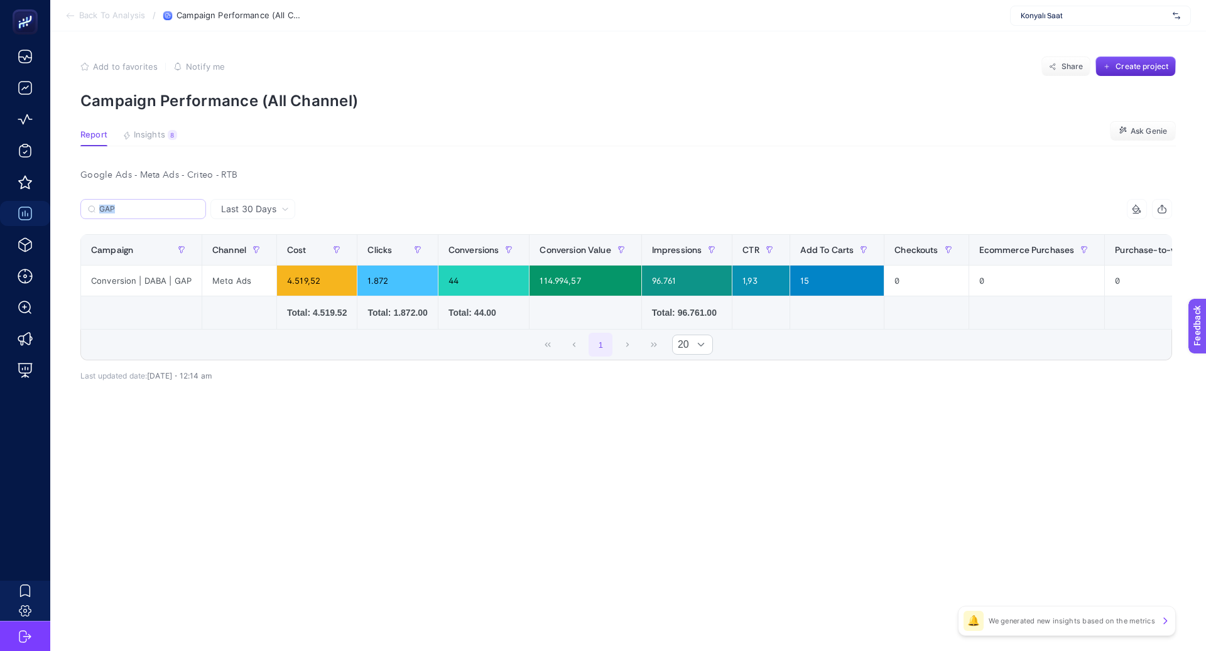
click at [0, 0] on input "çift" at bounding box center [0, 0] width 0 height 0
click at [159, 205] on input "GAP" at bounding box center [148, 209] width 99 height 9
click at [159, 205] on input "GAP" at bounding box center [143, 209] width 85 height 9
type input "g"
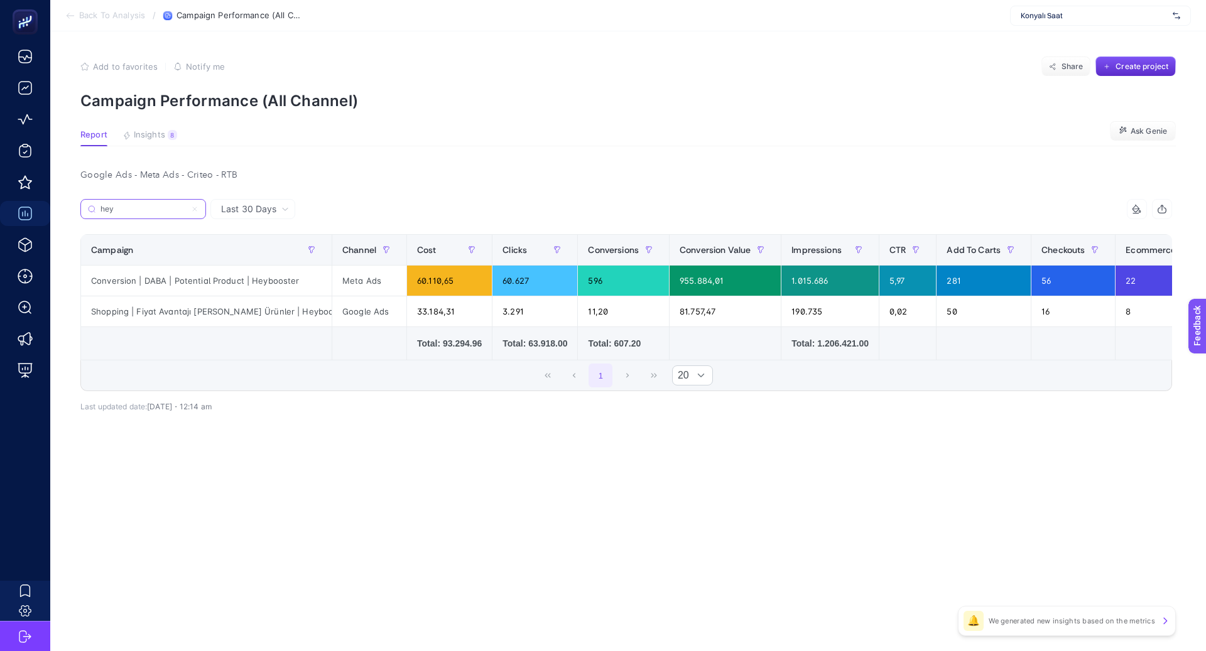
click at [168, 209] on input "hey" at bounding box center [143, 209] width 85 height 9
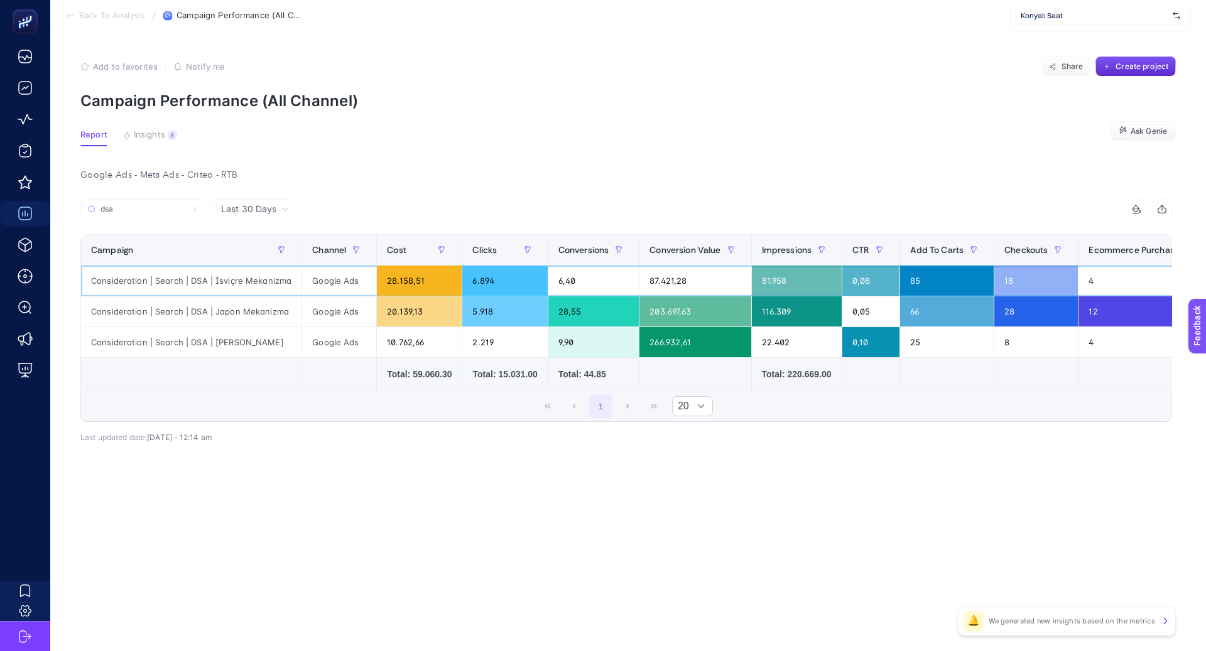
click at [254, 282] on div "Consideration | Search | DSA | İsviçre Mekanizma" at bounding box center [191, 281] width 220 height 30
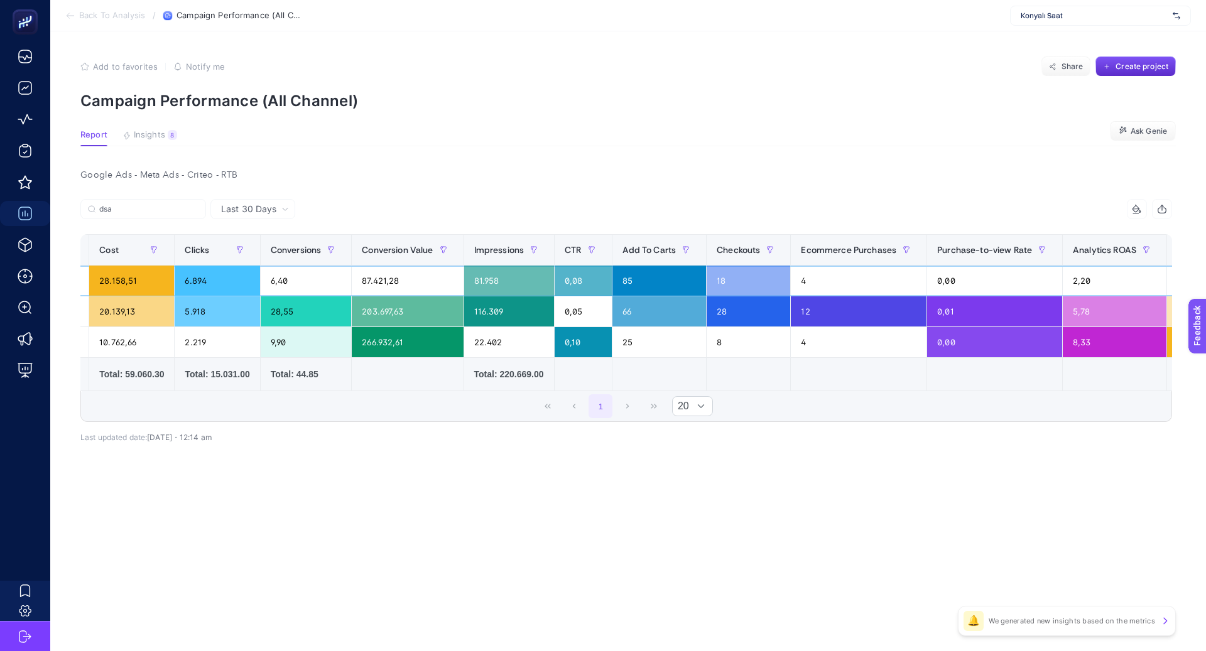
scroll to position [0, 290]
click at [168, 215] on label "dsa" at bounding box center [143, 209] width 126 height 20
click at [0, 0] on input "çift" at bounding box center [0, 0] width 0 height 0
click at [168, 214] on label "dsa" at bounding box center [143, 209] width 126 height 20
click at [0, 0] on input "çift" at bounding box center [0, 0] width 0 height 0
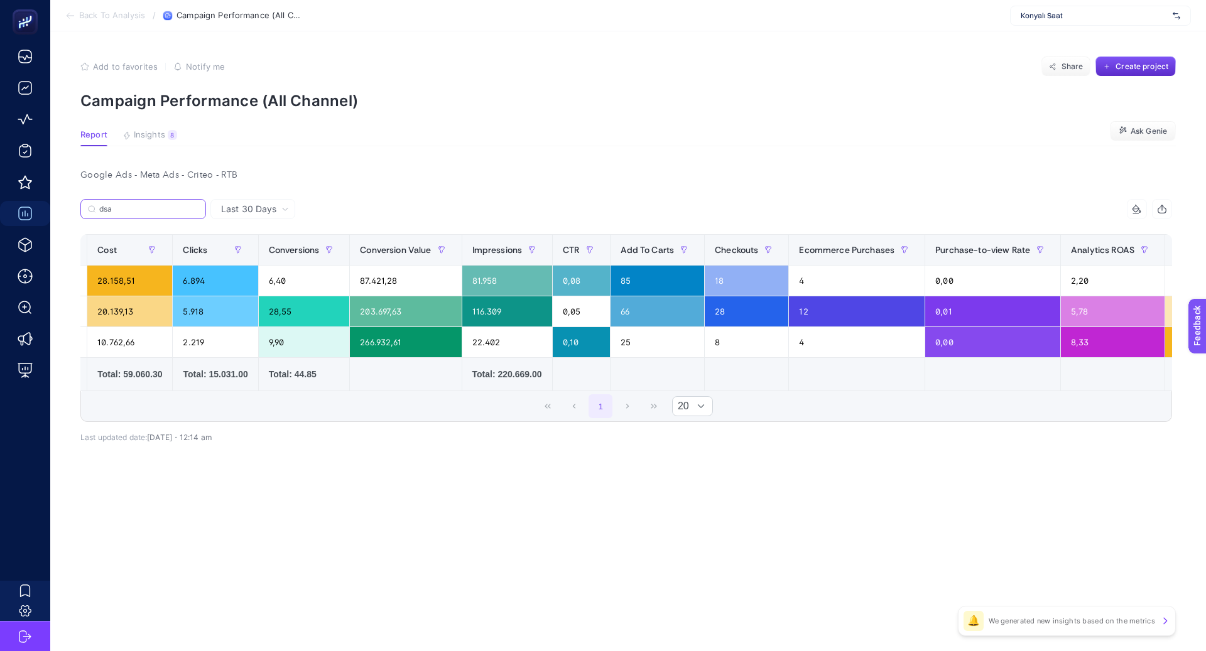
click at [144, 209] on input "dsa" at bounding box center [148, 209] width 99 height 9
type input "d"
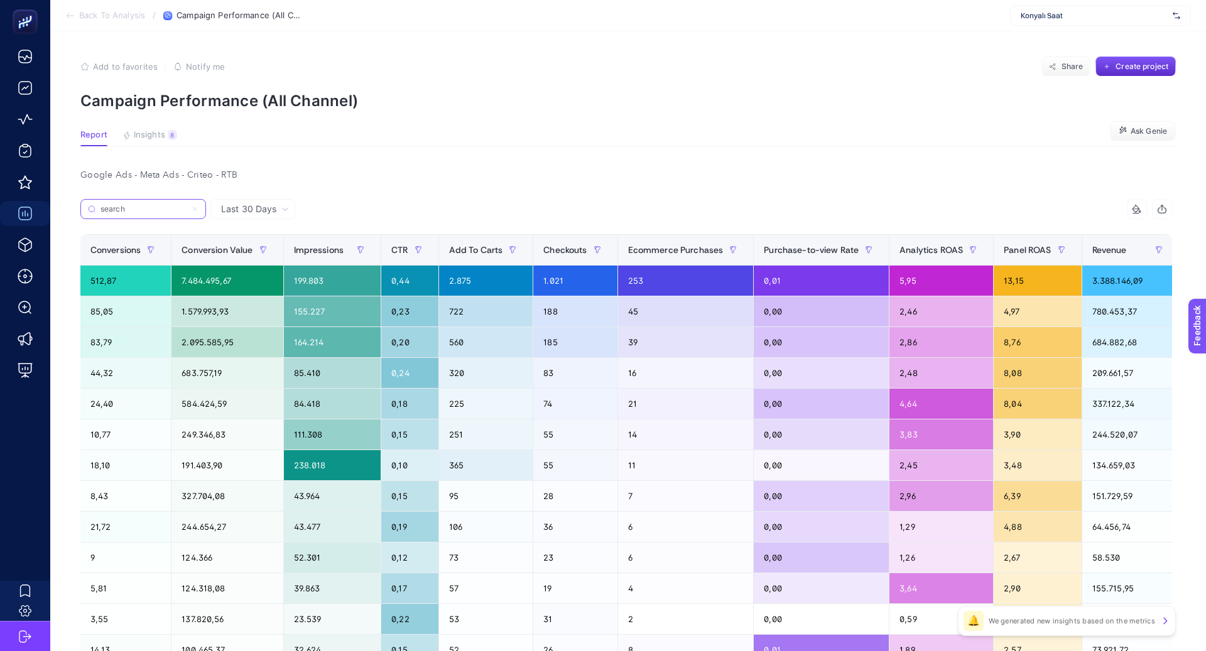
scroll to position [0, 637]
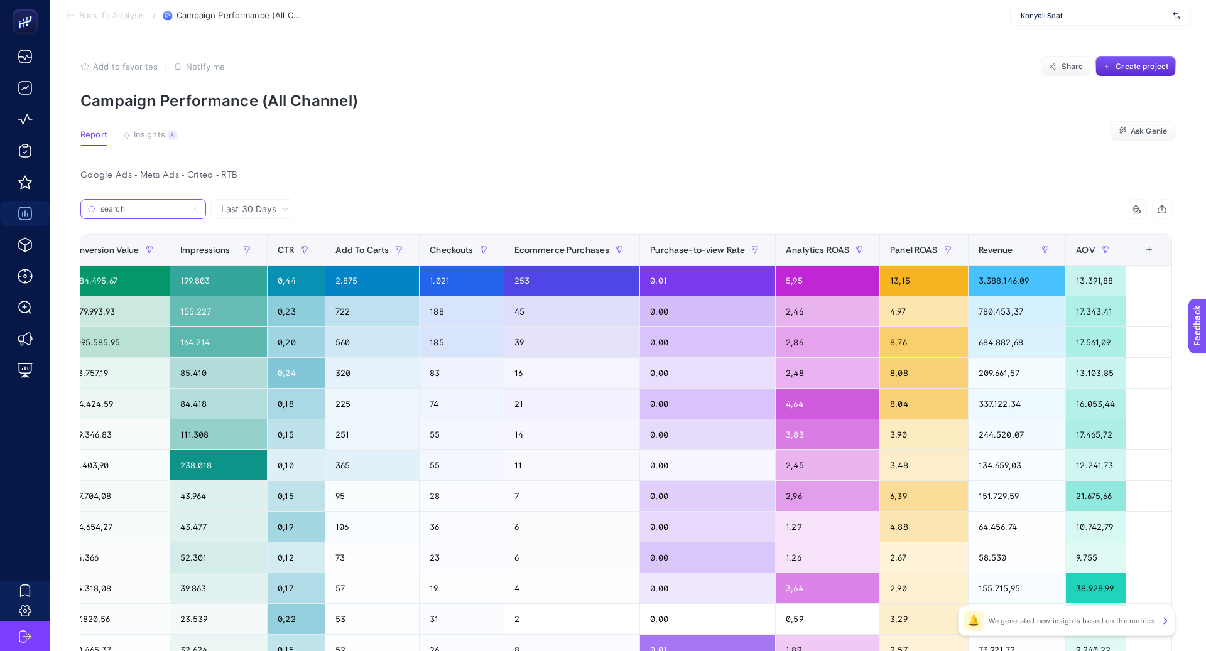
type input "search"
click at [803, 253] on span "Analytics ROAS" at bounding box center [817, 250] width 63 height 10
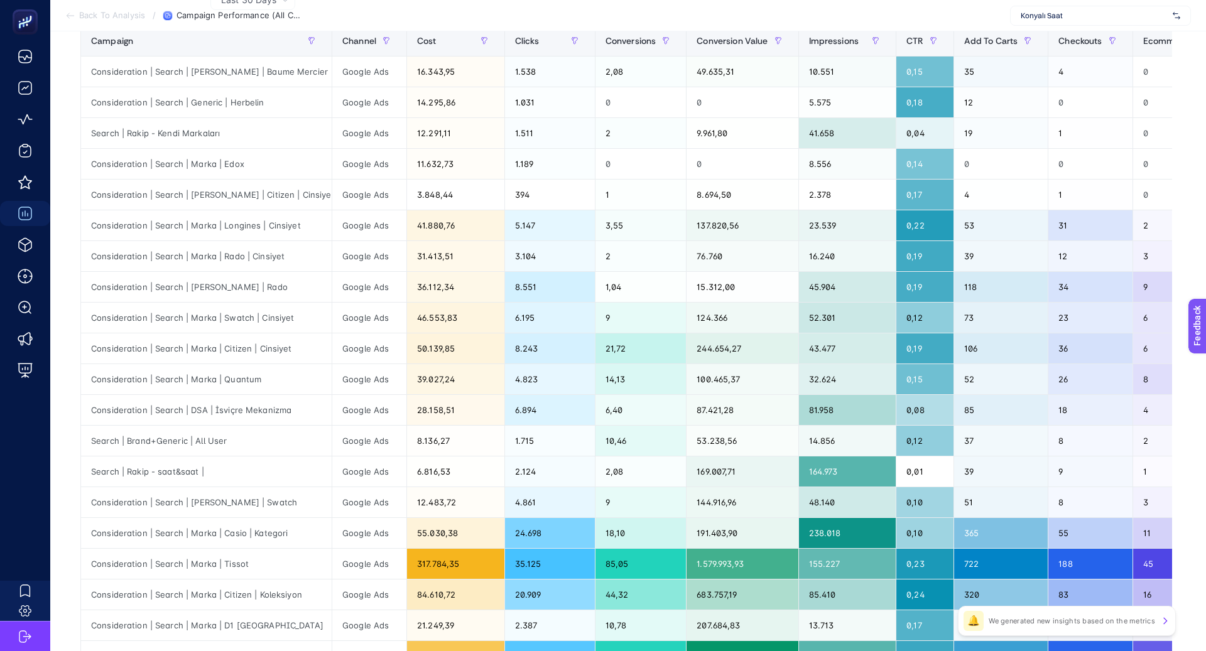
scroll to position [0, 0]
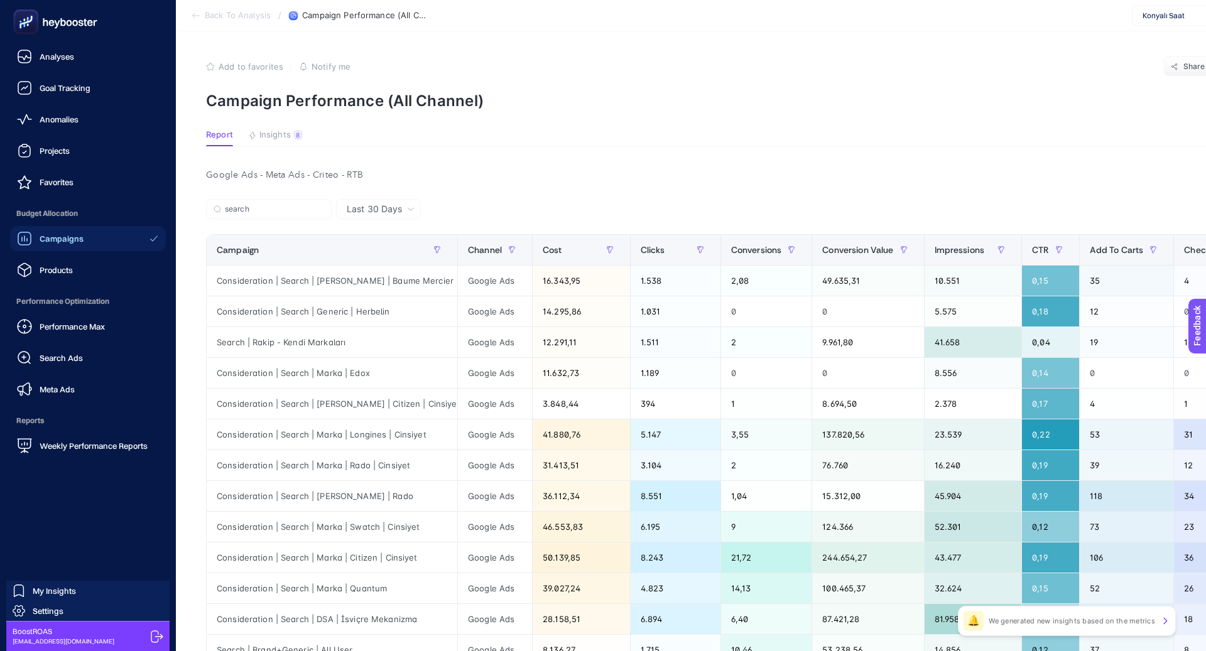
click at [74, 237] on span "Campaigns" at bounding box center [62, 239] width 44 height 10
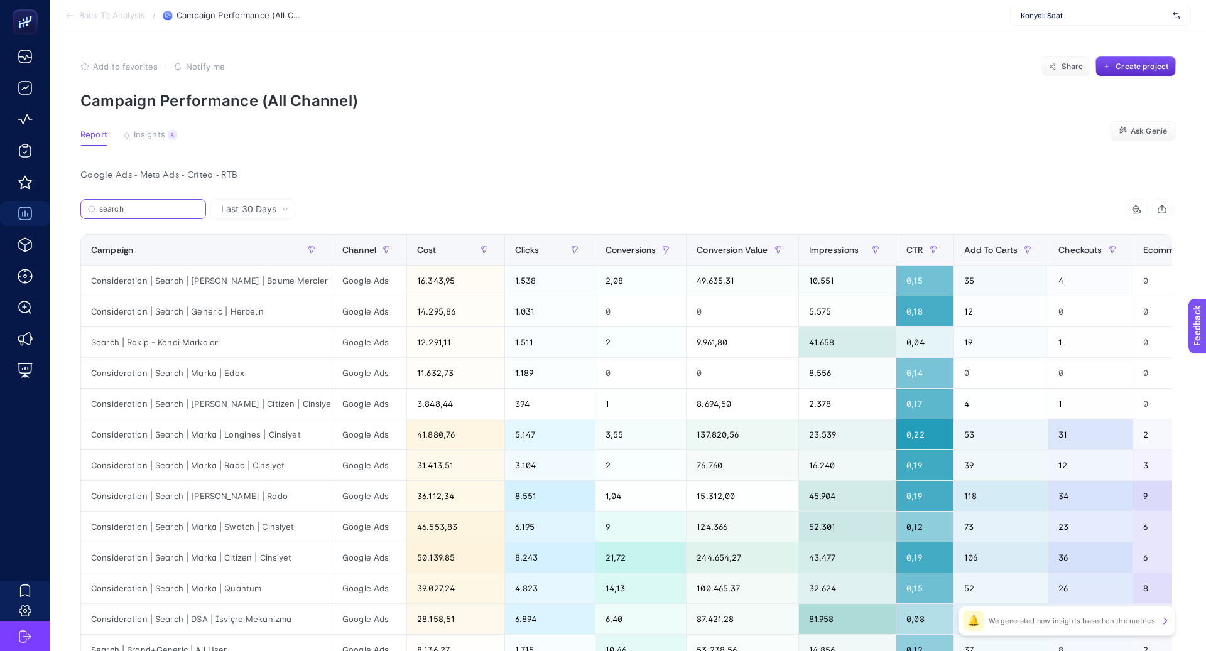
click at [193, 211] on input "search" at bounding box center [148, 209] width 99 height 9
click at [195, 210] on icon at bounding box center [195, 209] width 8 height 8
click at [0, 0] on input "çift" at bounding box center [0, 0] width 0 height 0
